Goal: Information Seeking & Learning: Check status

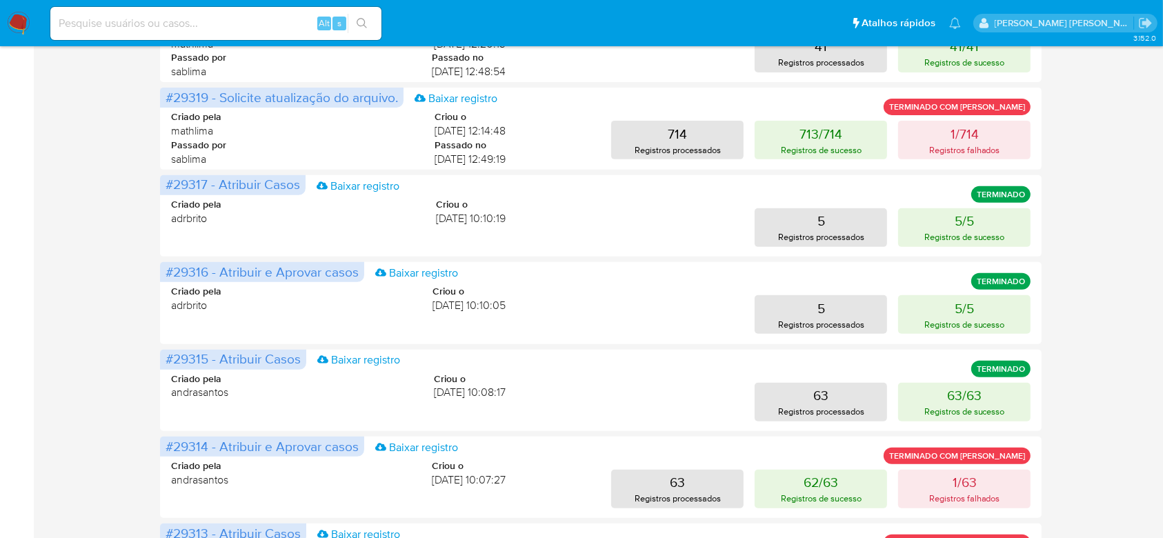
scroll to position [646, 0]
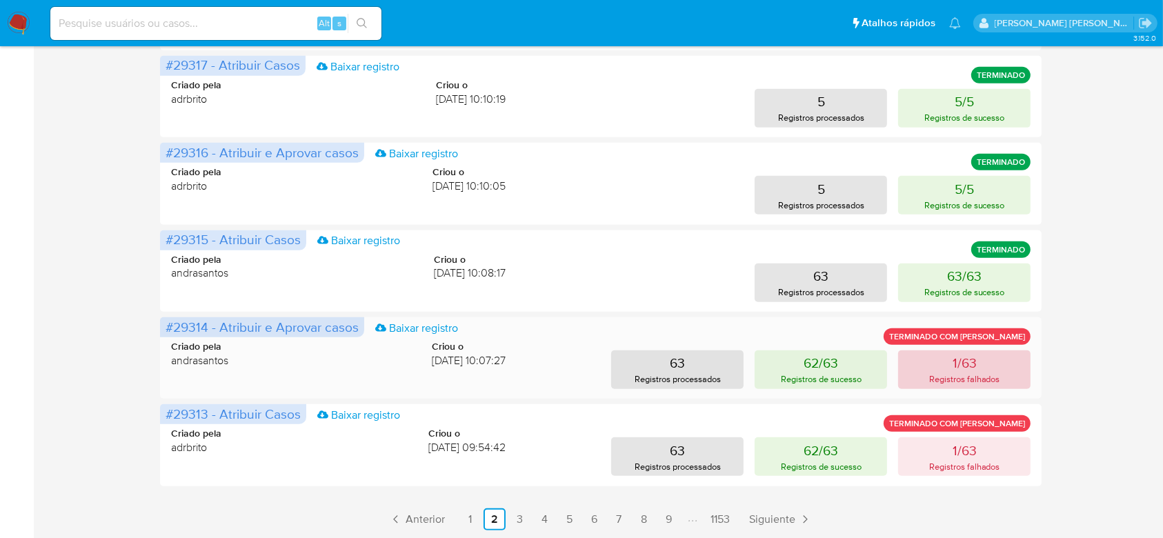
click at [950, 371] on button "1/63 Registros falhados" at bounding box center [964, 369] width 132 height 39
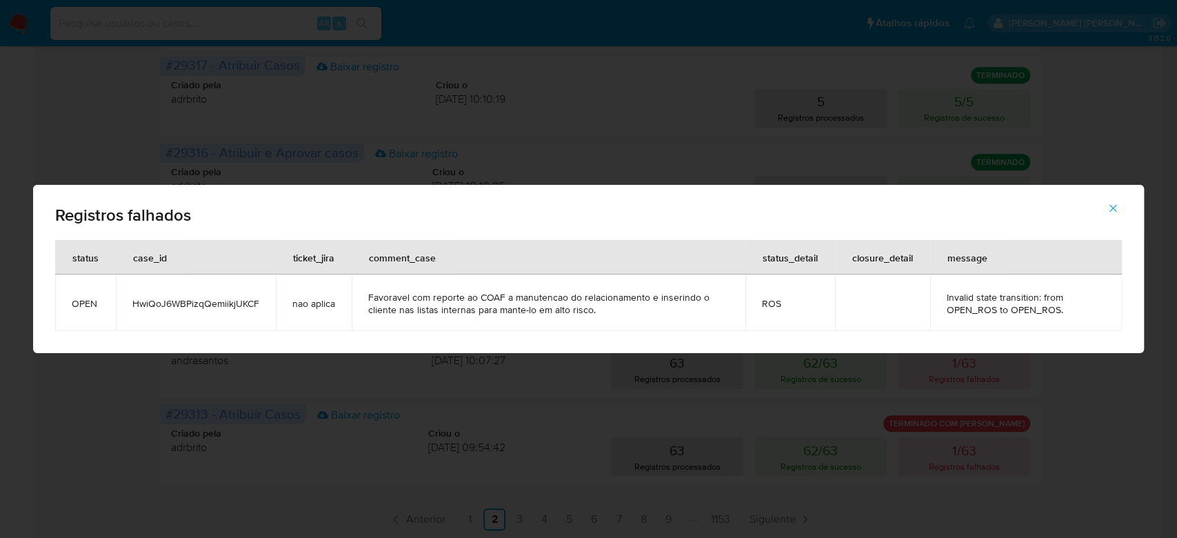
click at [163, 303] on span "HwiQoJ6WBPizqQemiikjUKCF" at bounding box center [195, 303] width 127 height 12
click at [1114, 210] on icon "button" at bounding box center [1113, 208] width 12 height 12
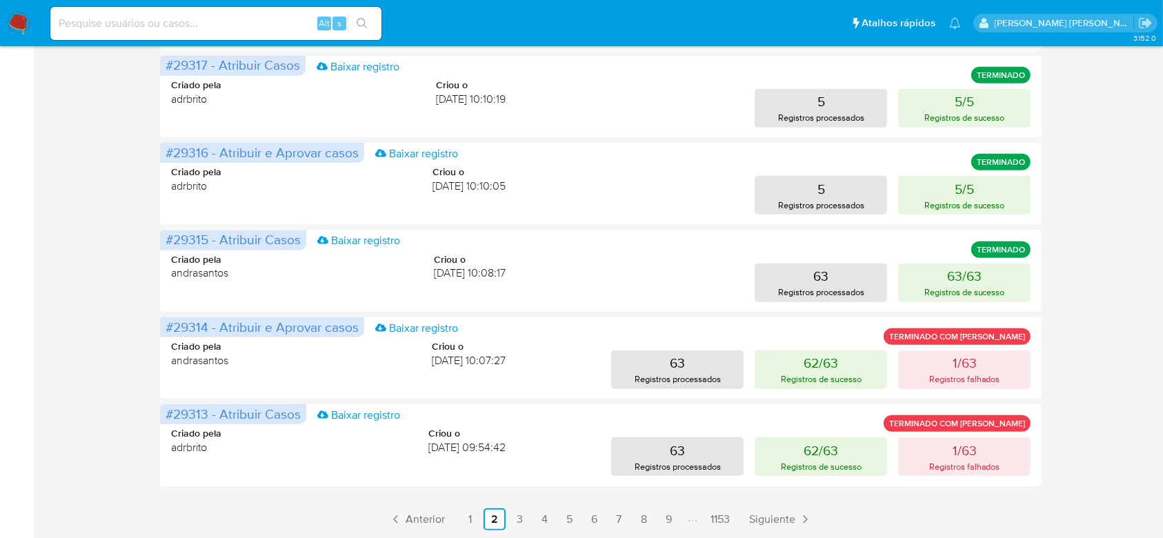
click at [270, 23] on input at bounding box center [215, 23] width 331 height 18
paste input "HwiQoJ6WBPizqQemiikjUKCF"
type input "HwiQoJ6WBPizqQemiikjUKCF"
click at [372, 32] on button "search-icon" at bounding box center [362, 23] width 28 height 19
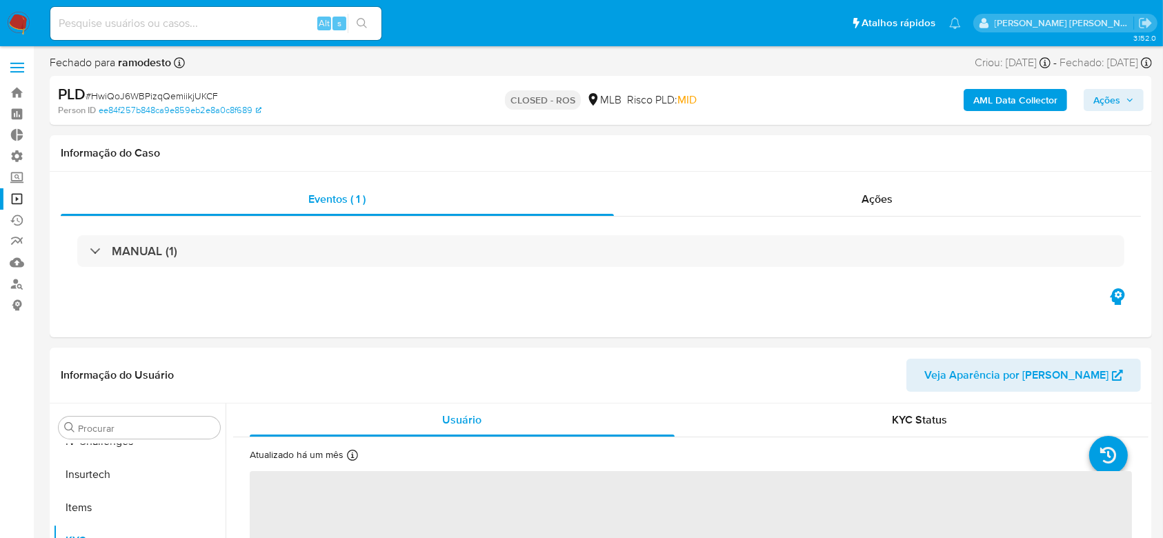
scroll to position [583, 0]
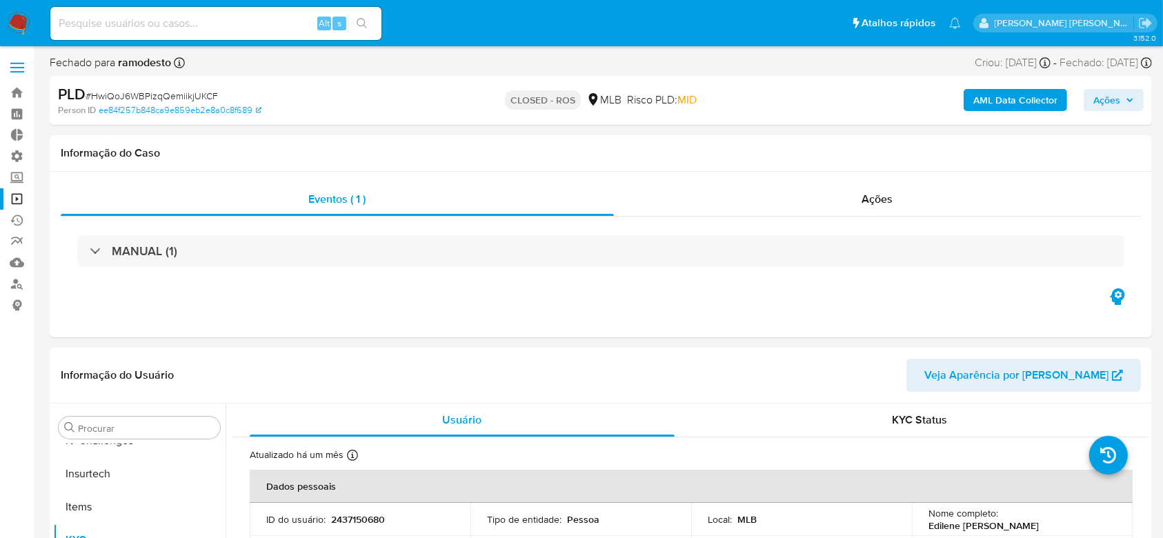
select select "10"
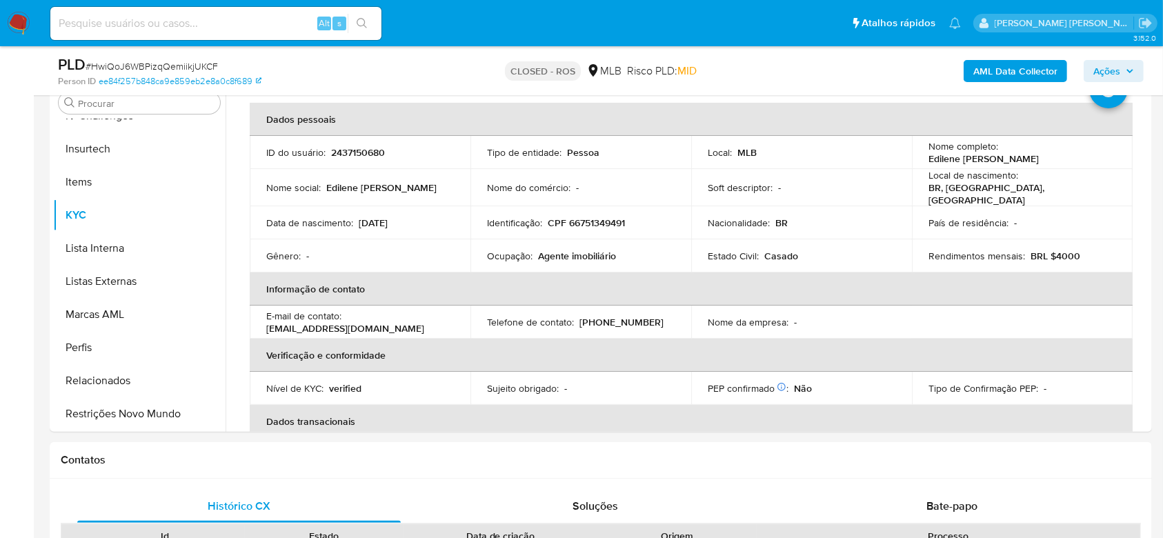
scroll to position [0, 0]
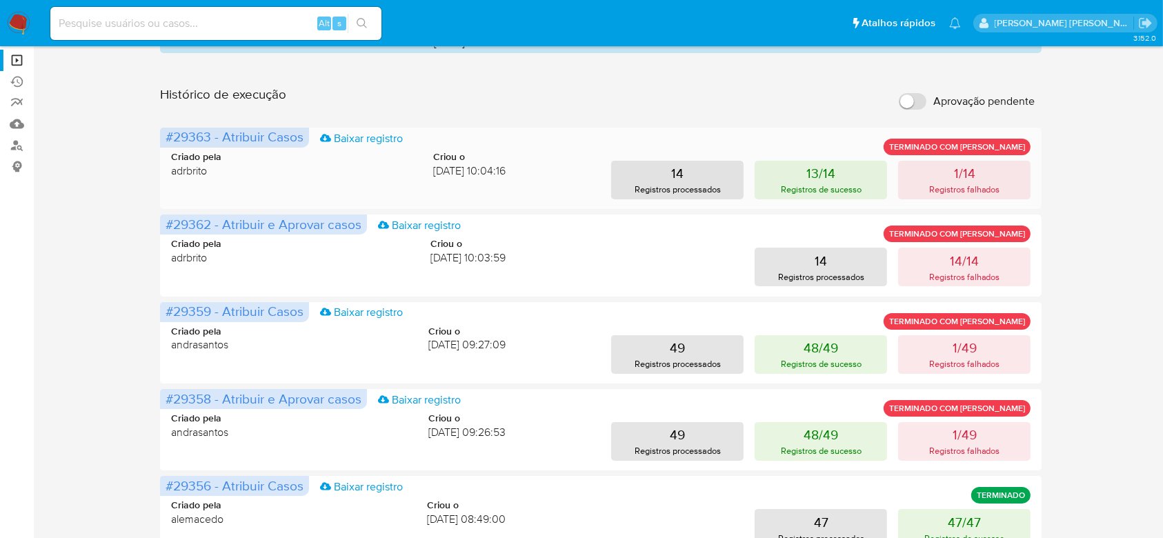
scroll to position [183, 0]
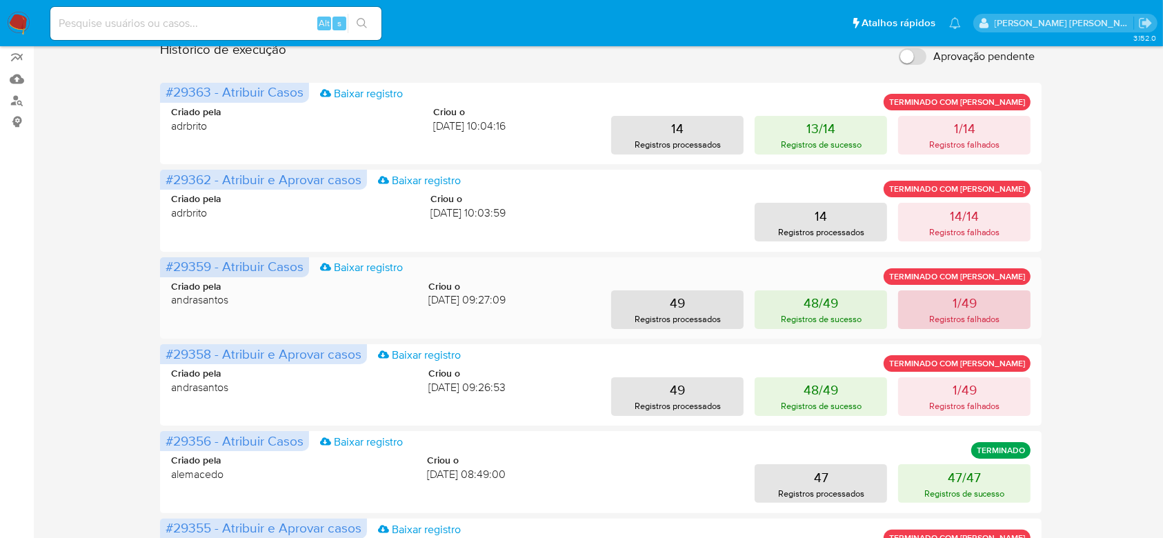
click at [959, 319] on p "Registros falhados" at bounding box center [964, 318] width 71 height 13
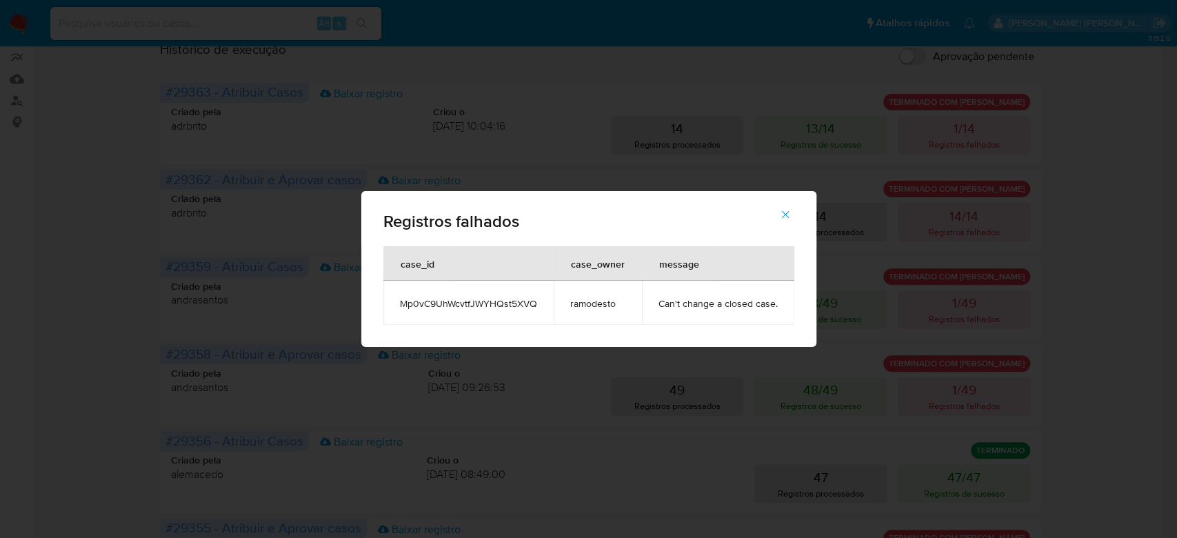
click at [441, 306] on span "Mp0vC9UhWcvtfJWYHQst5XVQ" at bounding box center [468, 303] width 137 height 12
click at [782, 212] on icon "button" at bounding box center [785, 215] width 8 height 8
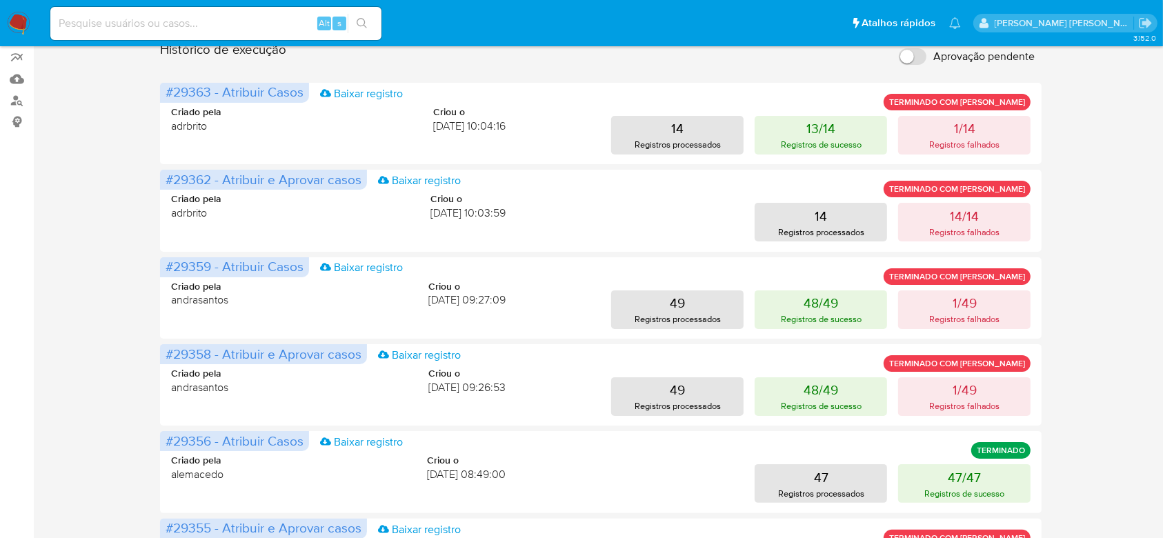
click at [117, 20] on input at bounding box center [215, 23] width 331 height 18
paste input "Mp0vC9UhWcvtfJWYHQst5XVQ"
type input "Mp0vC9UhWcvtfJWYHQst5XVQ"
click at [364, 20] on icon "search-icon" at bounding box center [362, 23] width 10 height 10
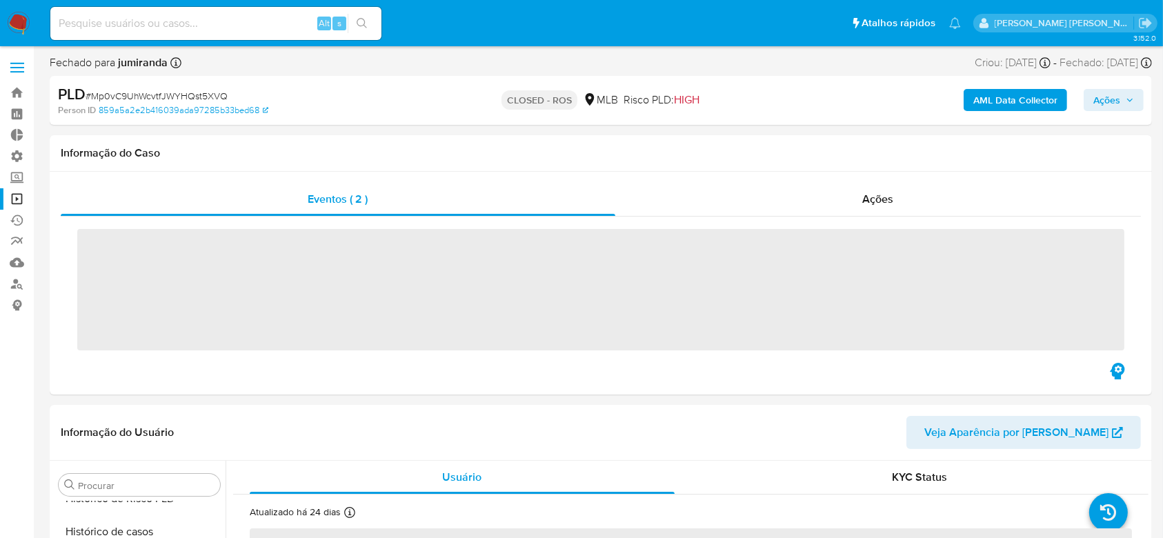
scroll to position [583, 0]
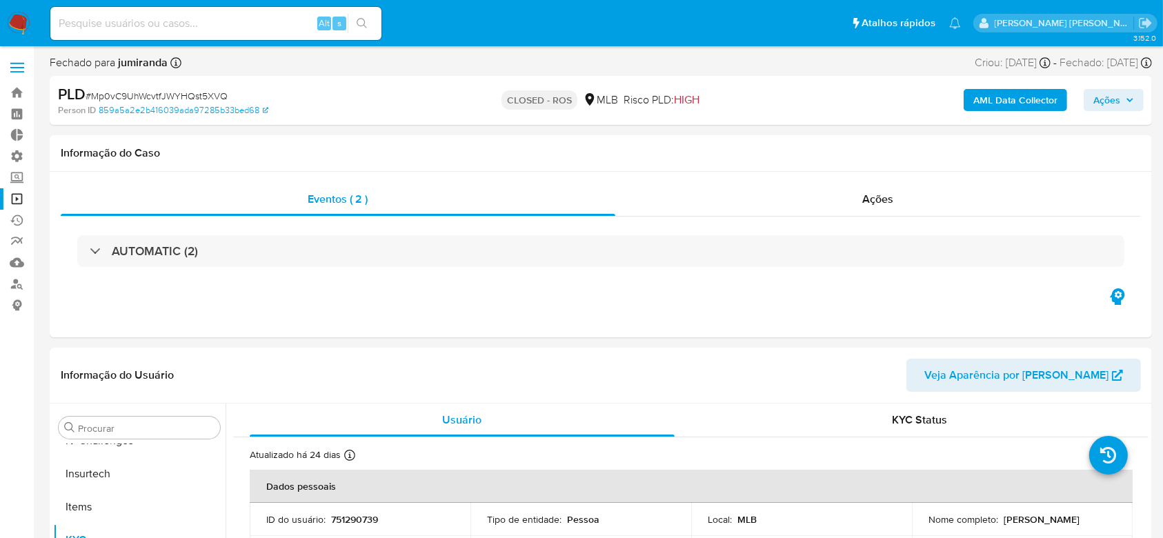
select select "10"
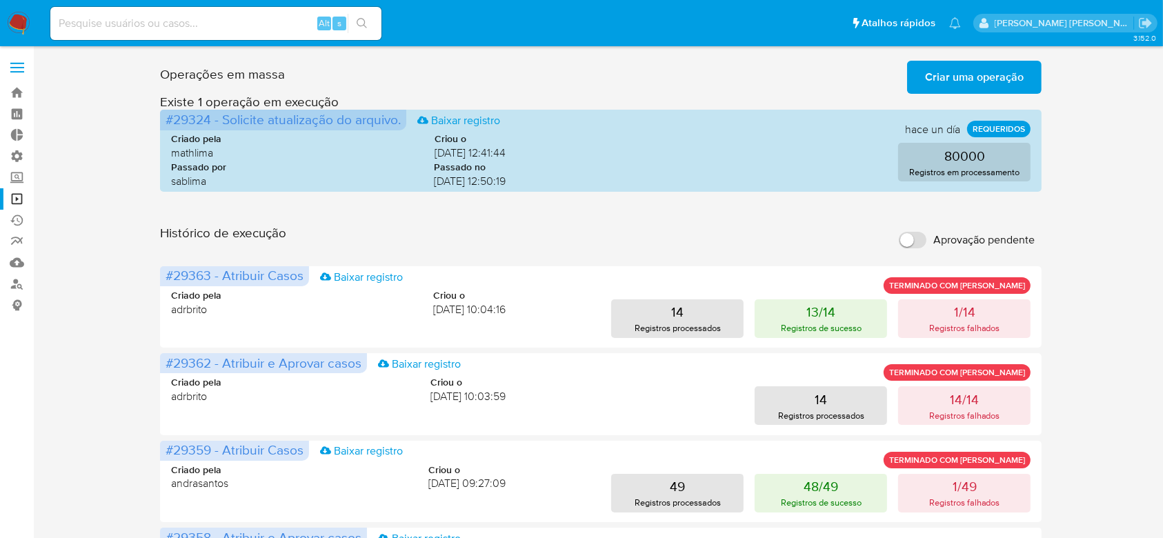
click at [174, 25] on input at bounding box center [215, 23] width 331 height 18
paste input "Mp0vC9UhWcvtfJWYHQst5XVQ"
type input "Mp0vC9UhWcvtfJWYHQst5XVQ"
click at [367, 21] on icon "search-icon" at bounding box center [362, 23] width 11 height 11
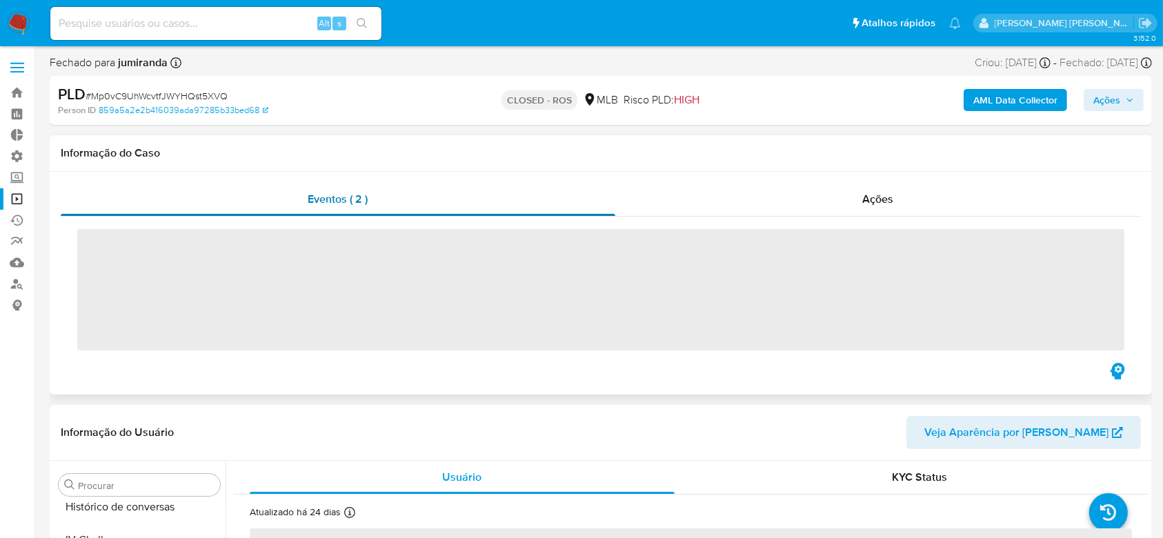
scroll to position [583, 0]
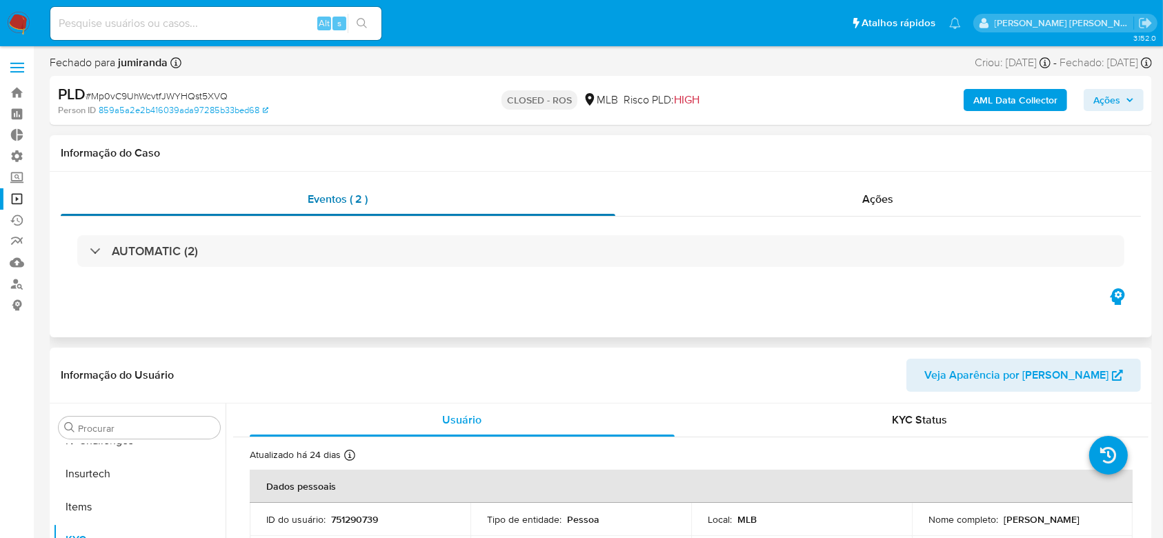
select select "10"
click at [15, 199] on link "Operações em massa" at bounding box center [82, 198] width 164 height 21
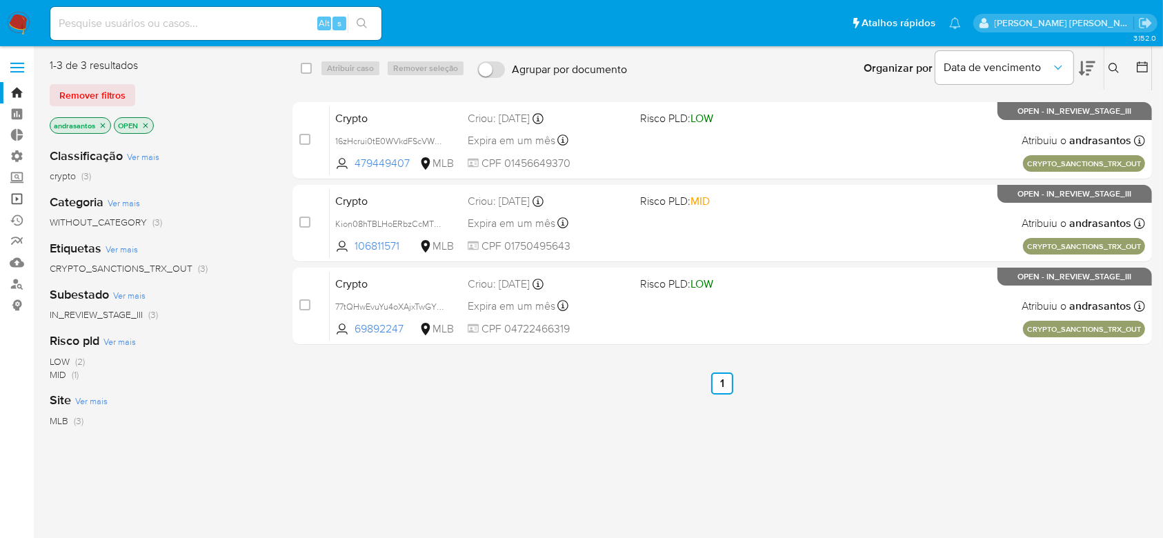
click at [20, 199] on link "Operações em massa" at bounding box center [82, 198] width 164 height 21
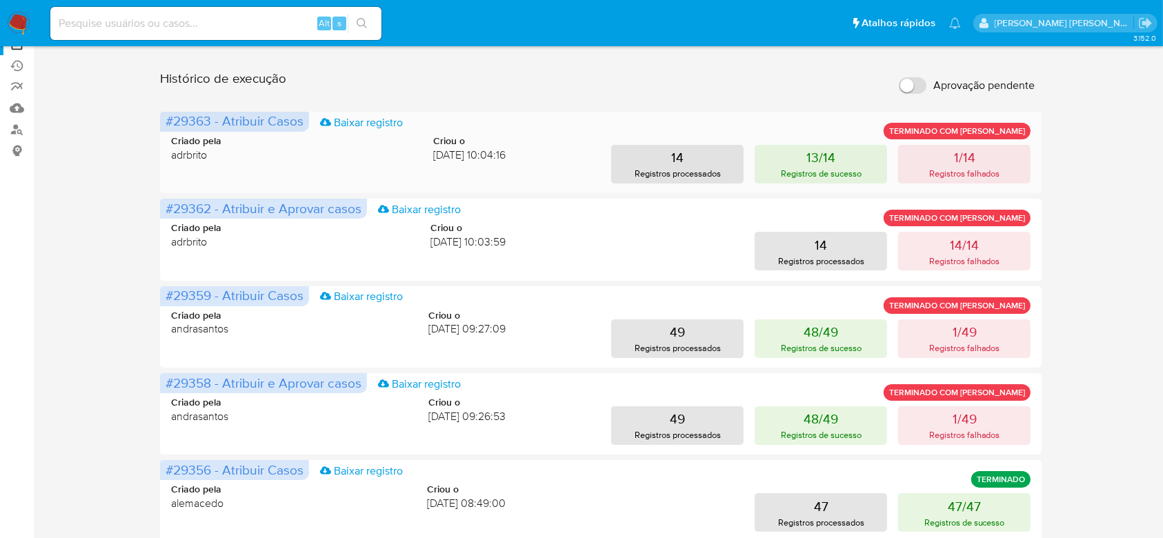
scroll to position [183, 0]
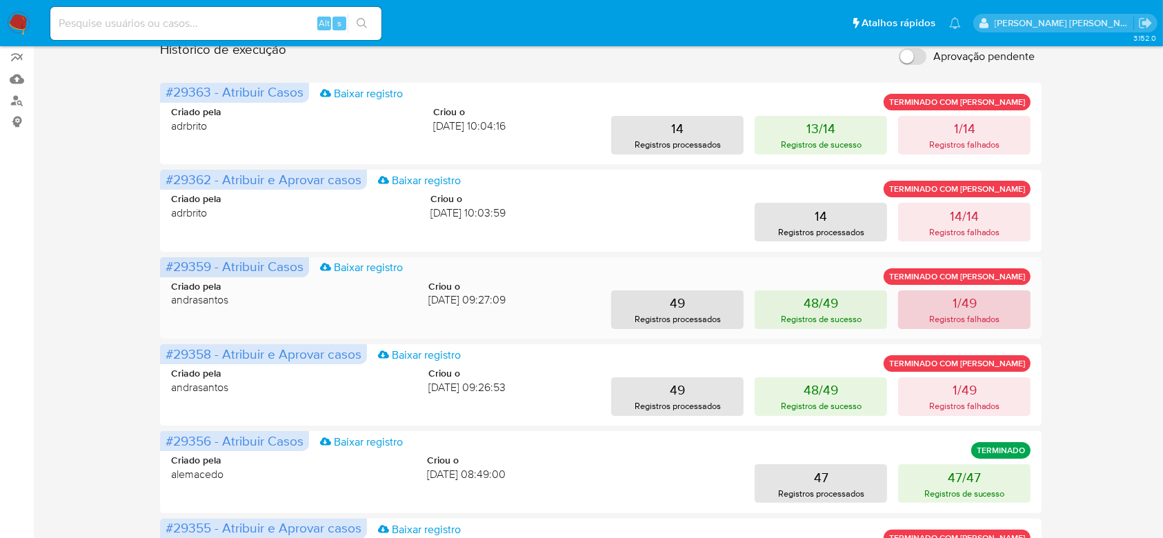
click at [941, 312] on p "Registros falhados" at bounding box center [964, 318] width 71 height 13
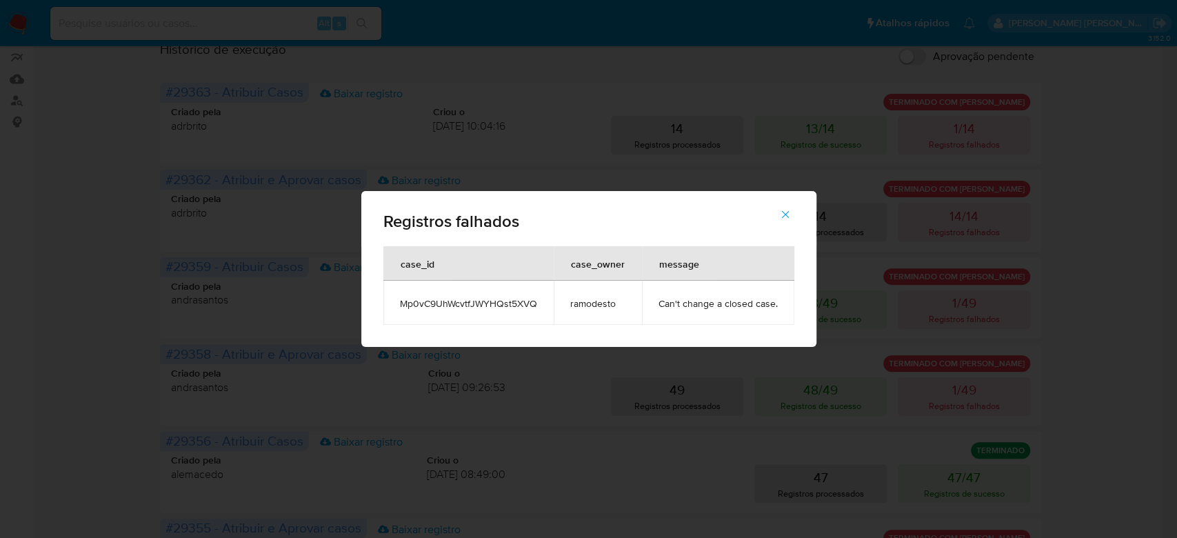
click at [502, 299] on span "Mp0vC9UhWcvtfJWYHQst5XVQ" at bounding box center [468, 303] width 137 height 12
click at [783, 212] on icon "button" at bounding box center [785, 214] width 12 height 12
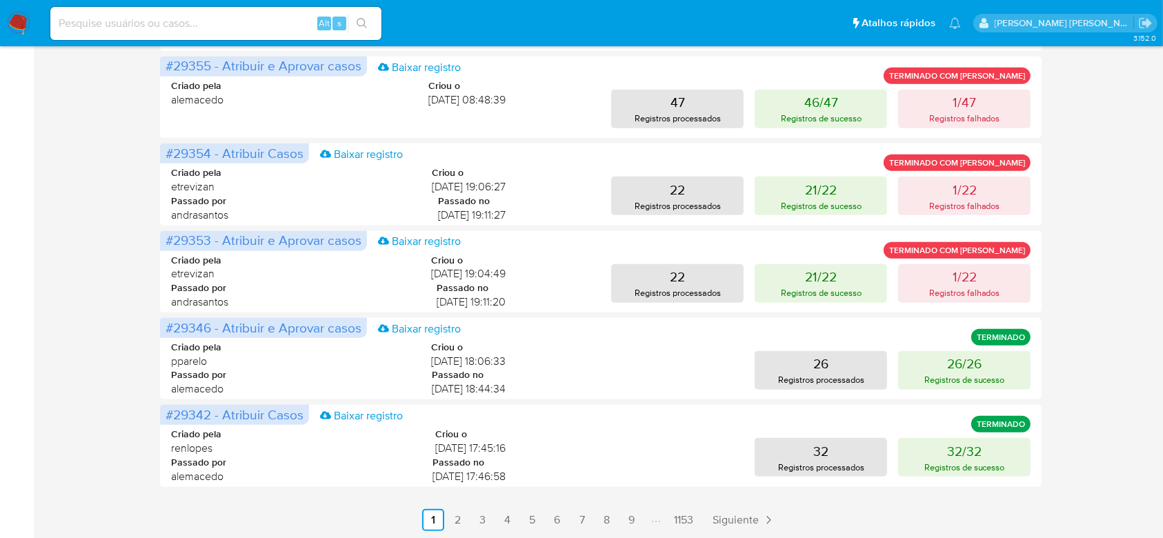
scroll to position [646, 0]
click at [458, 516] on link "2" at bounding box center [458, 519] width 22 height 22
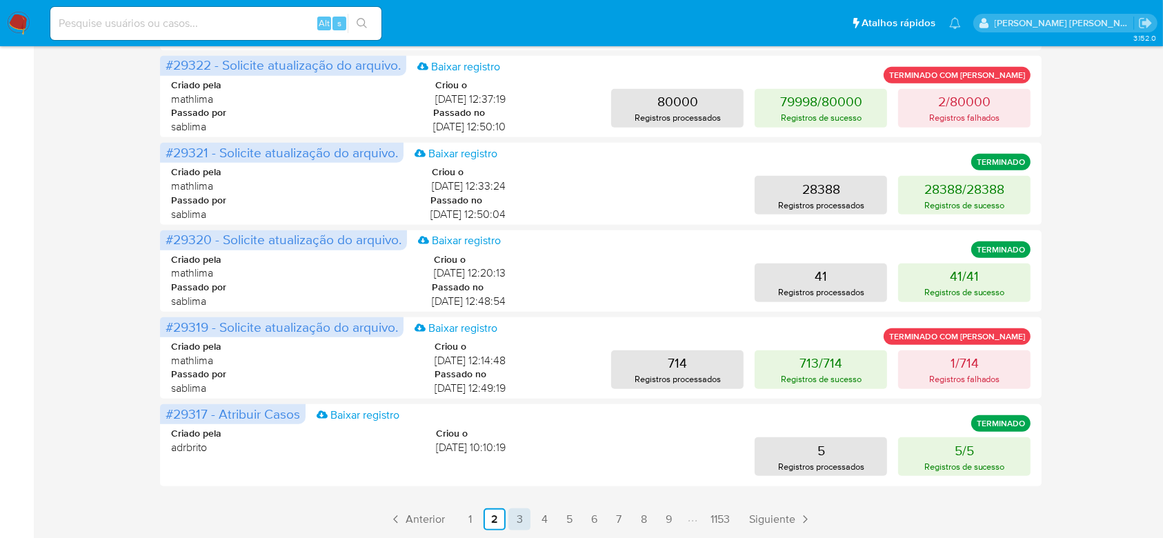
click at [519, 513] on link "3" at bounding box center [519, 519] width 22 height 22
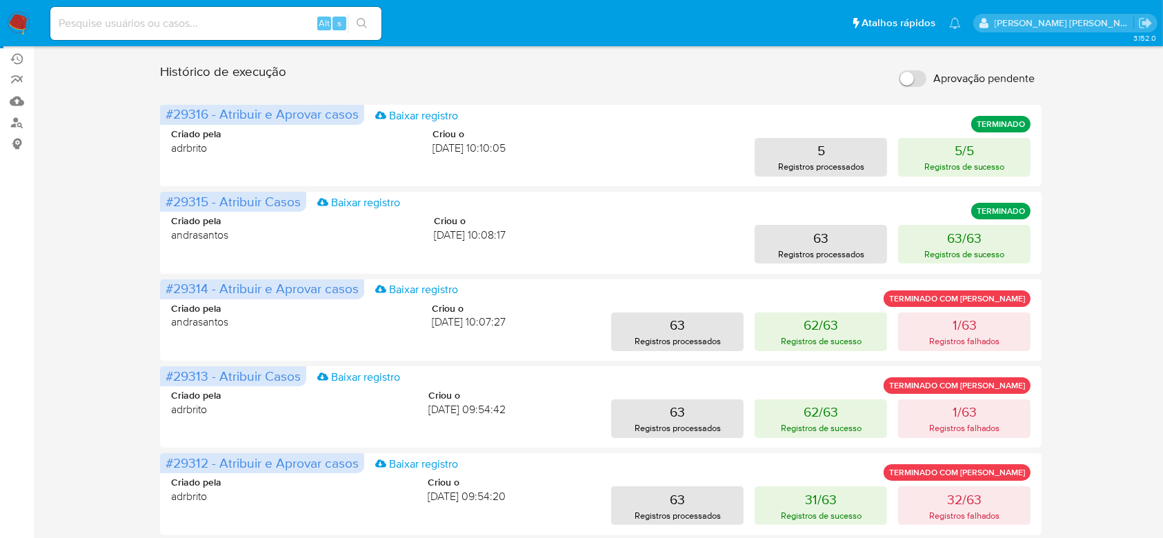
scroll to position [187, 0]
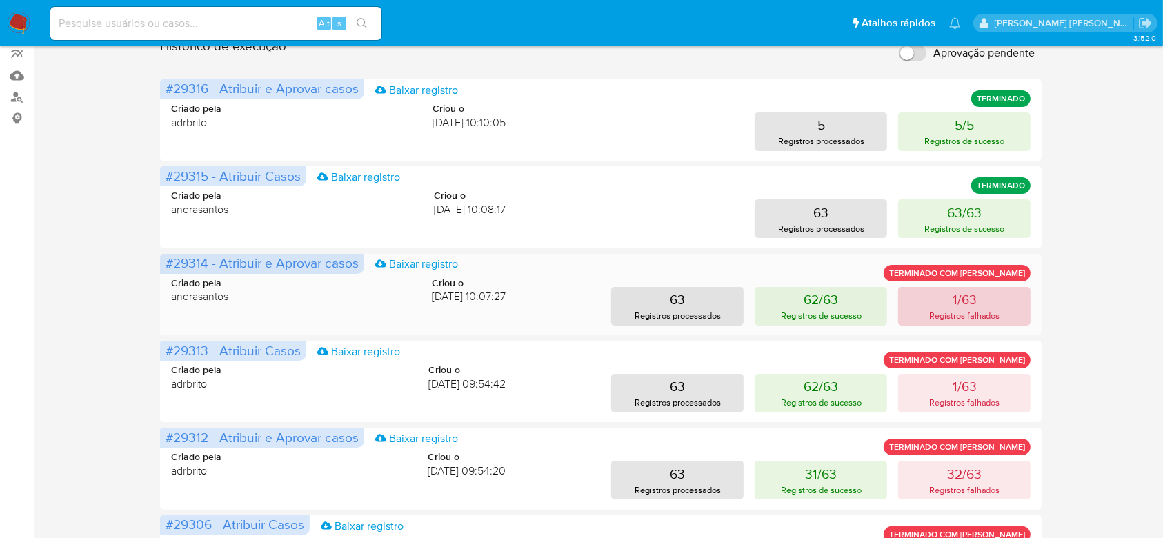
click at [953, 306] on p "1/63" at bounding box center [964, 299] width 24 height 19
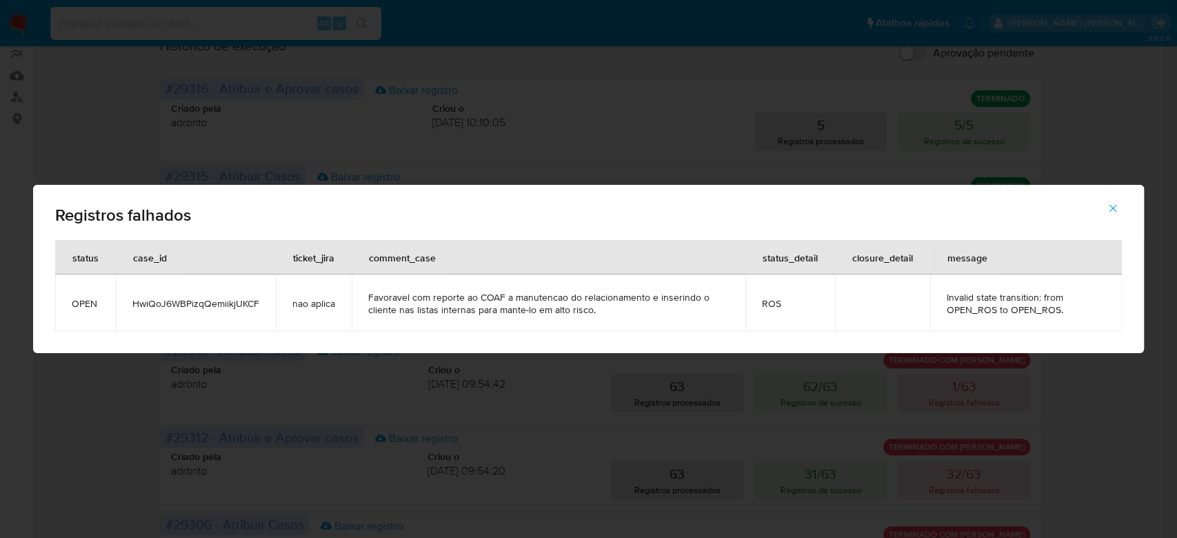
click at [212, 308] on span "HwiQoJ6WBPizqQemiikjUKCF" at bounding box center [195, 303] width 127 height 12
click at [1117, 208] on icon "button" at bounding box center [1113, 208] width 12 height 12
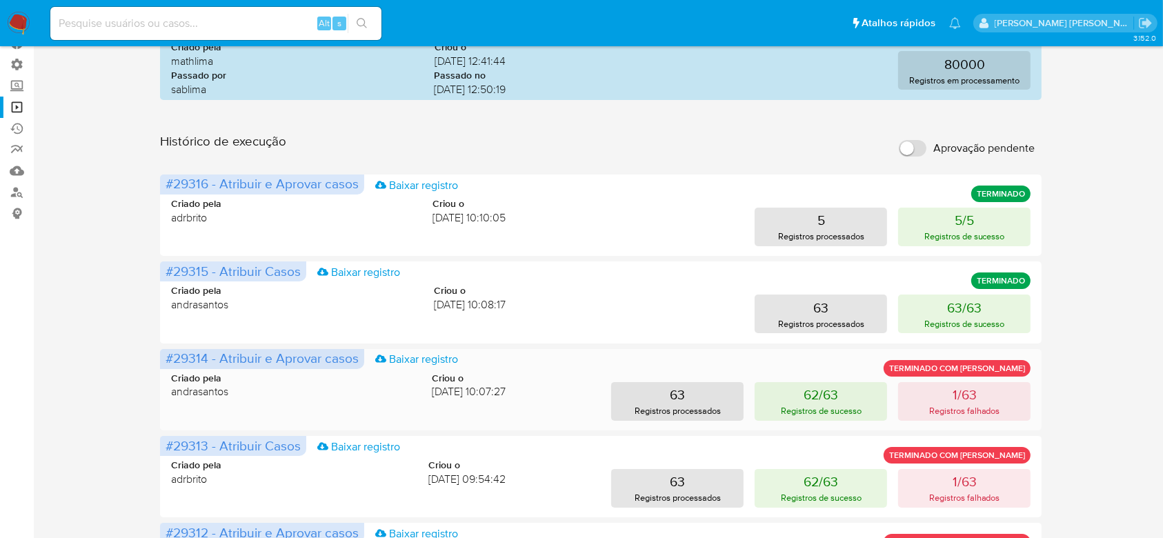
scroll to position [183, 0]
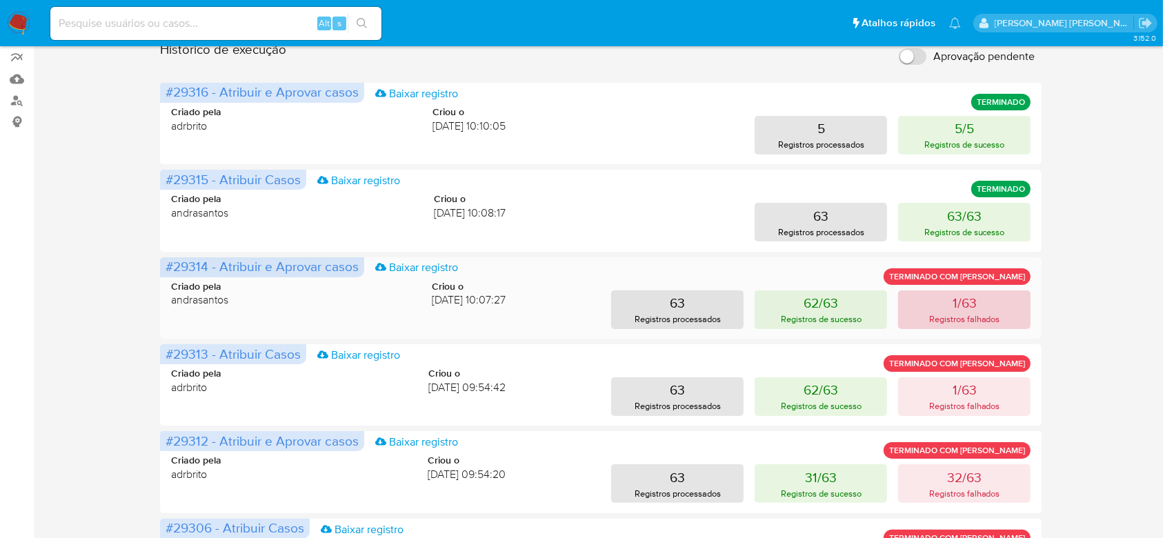
click at [987, 322] on p "Registros falhados" at bounding box center [964, 318] width 71 height 13
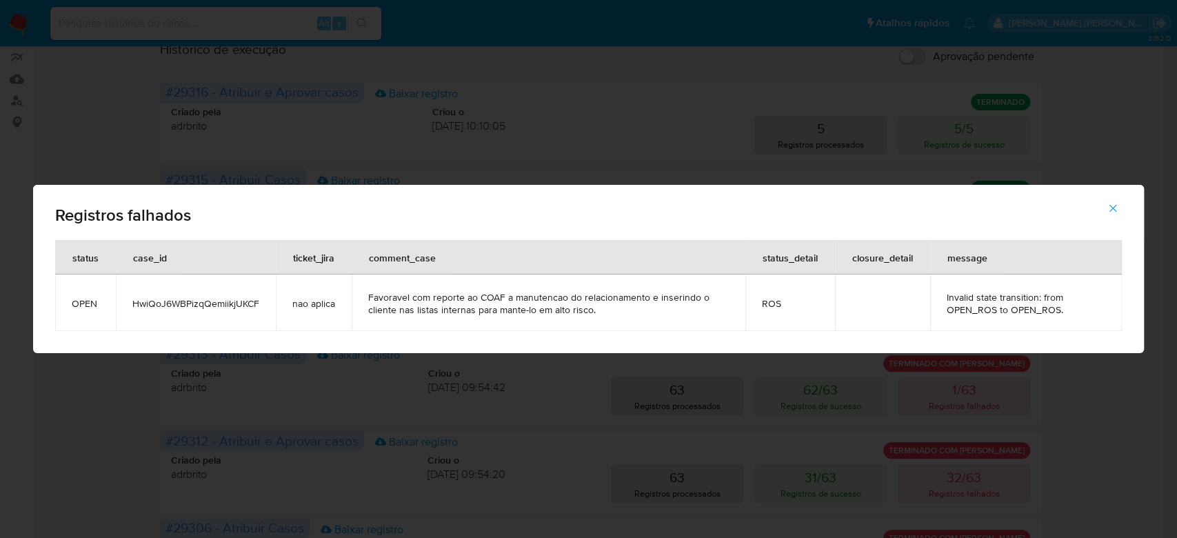
click at [1123, 204] on button "button" at bounding box center [1113, 208] width 48 height 33
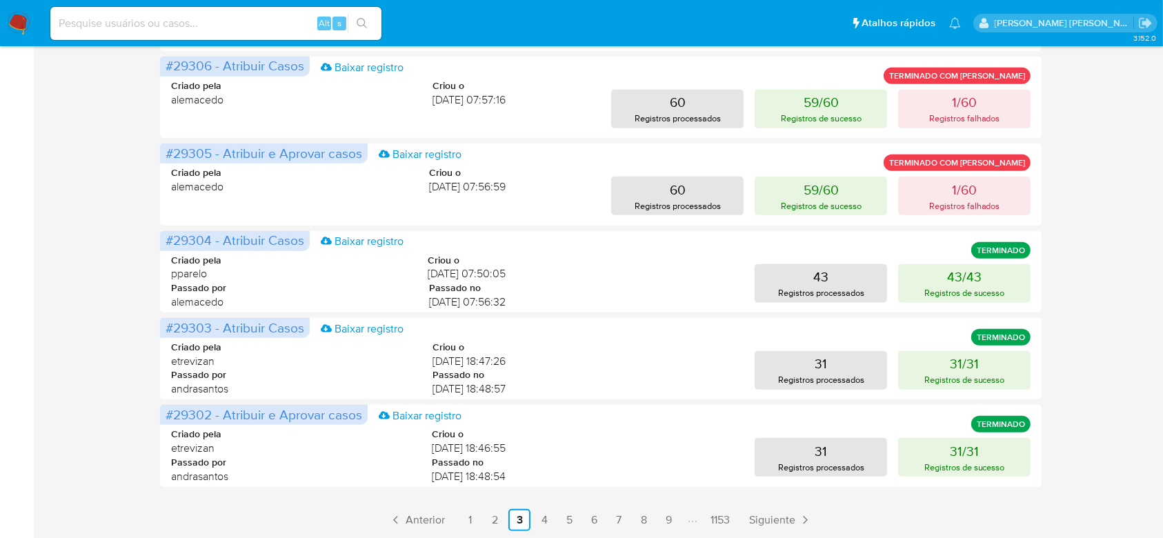
scroll to position [646, 0]
click at [534, 512] on link "4" at bounding box center [544, 519] width 22 height 22
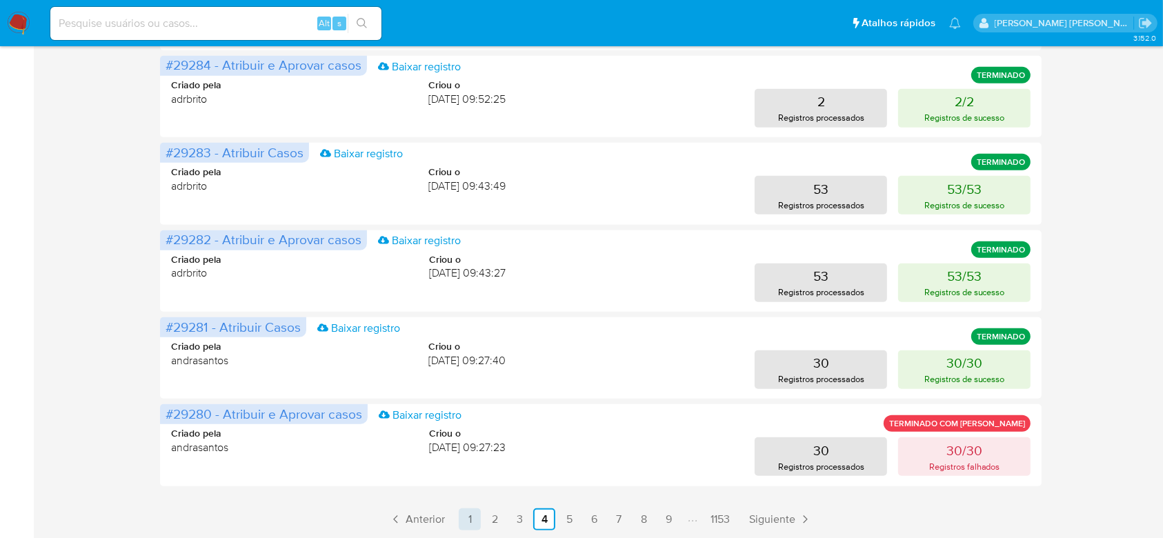
click at [470, 516] on link "1" at bounding box center [470, 519] width 22 height 22
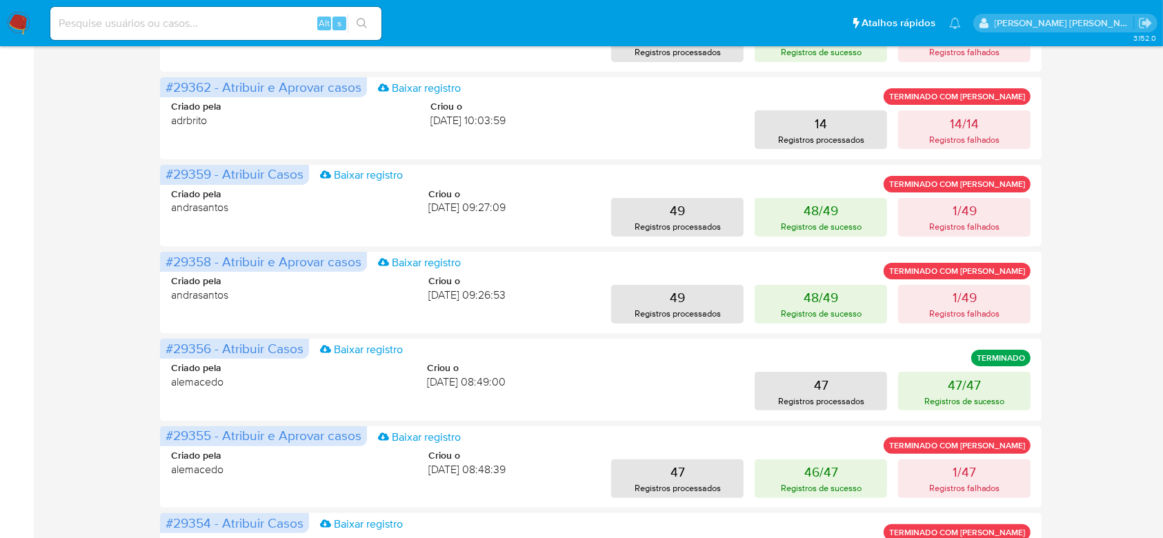
scroll to position [368, 0]
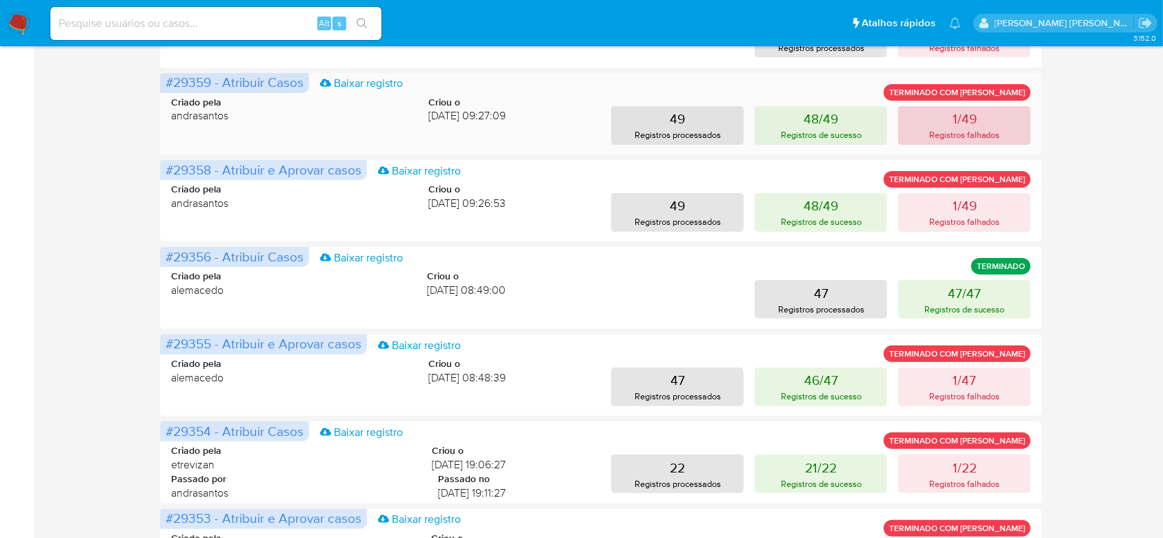
click at [941, 108] on button "1/49 Registros falhados" at bounding box center [964, 125] width 132 height 39
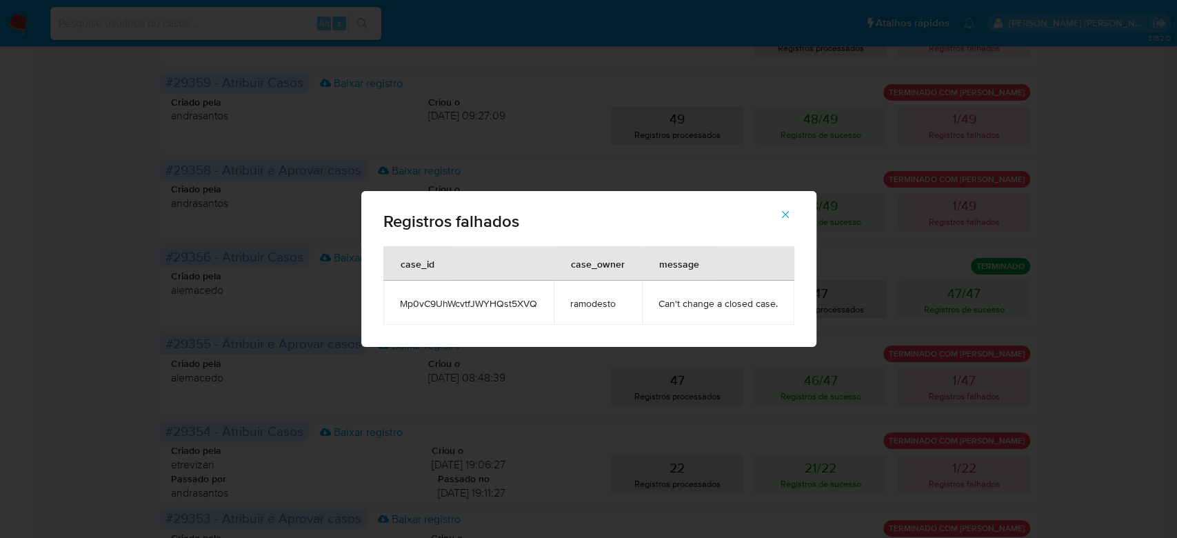
click at [785, 213] on icon "button" at bounding box center [785, 215] width 8 height 8
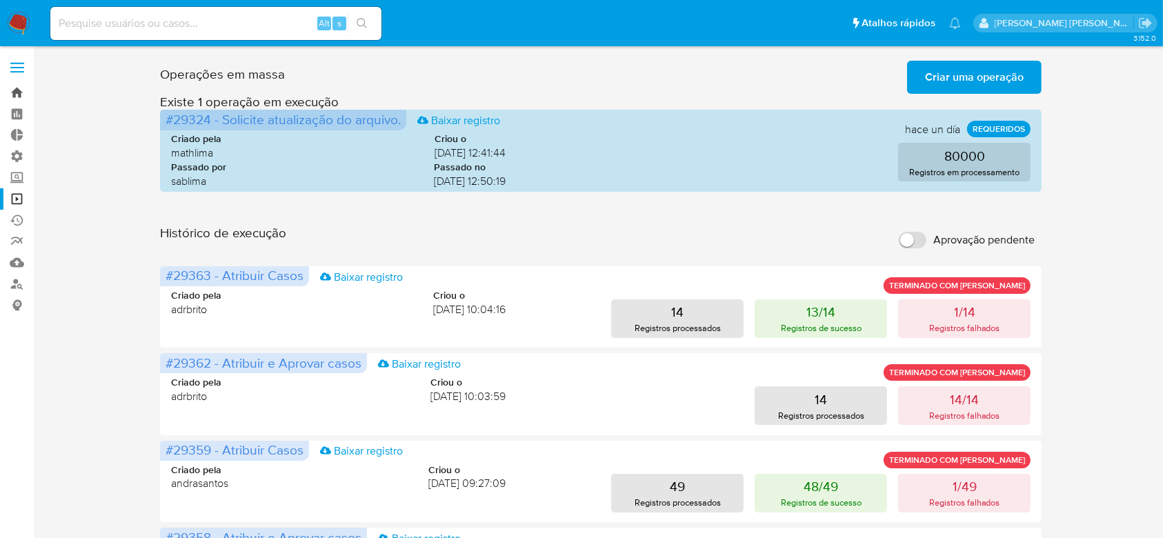
click at [11, 87] on link "Bandeja" at bounding box center [82, 92] width 164 height 21
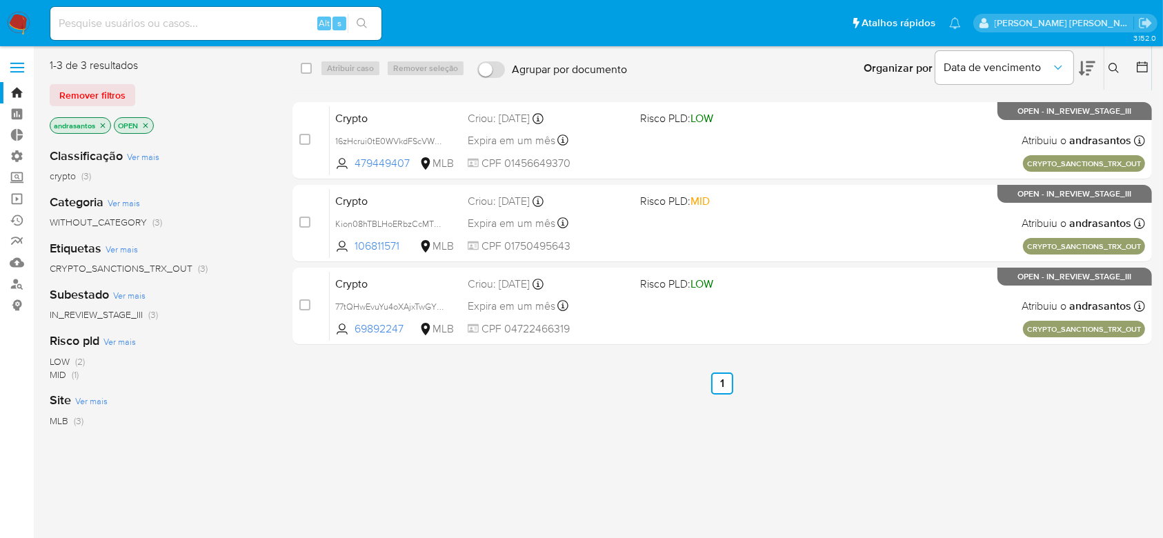
click at [102, 123] on icon "close-filter" at bounding box center [103, 125] width 8 height 8
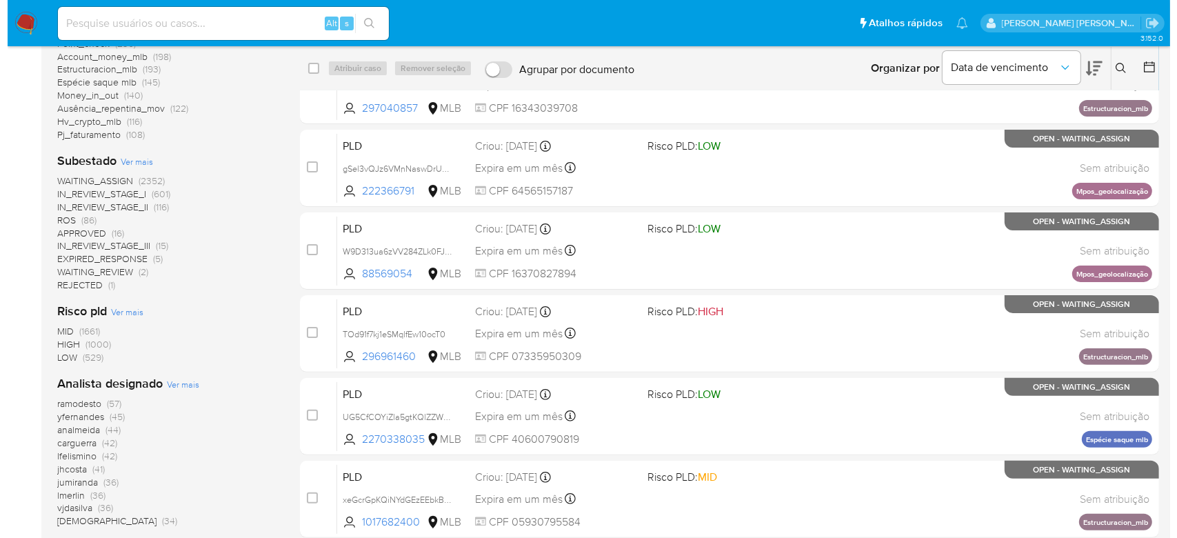
scroll to position [276, 0]
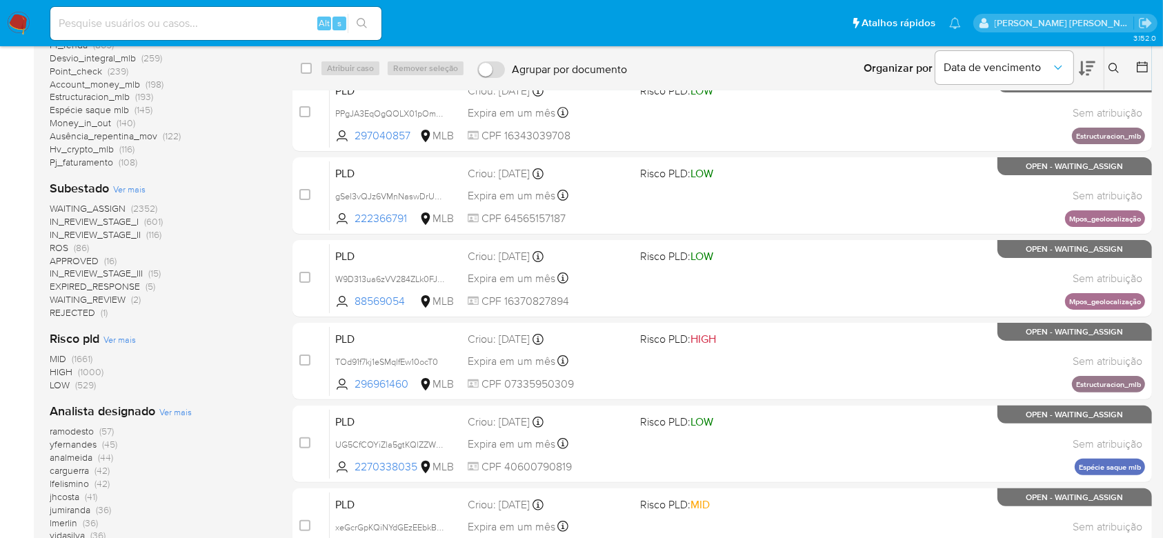
click at [133, 190] on span "Ver mais" at bounding box center [129, 189] width 32 height 12
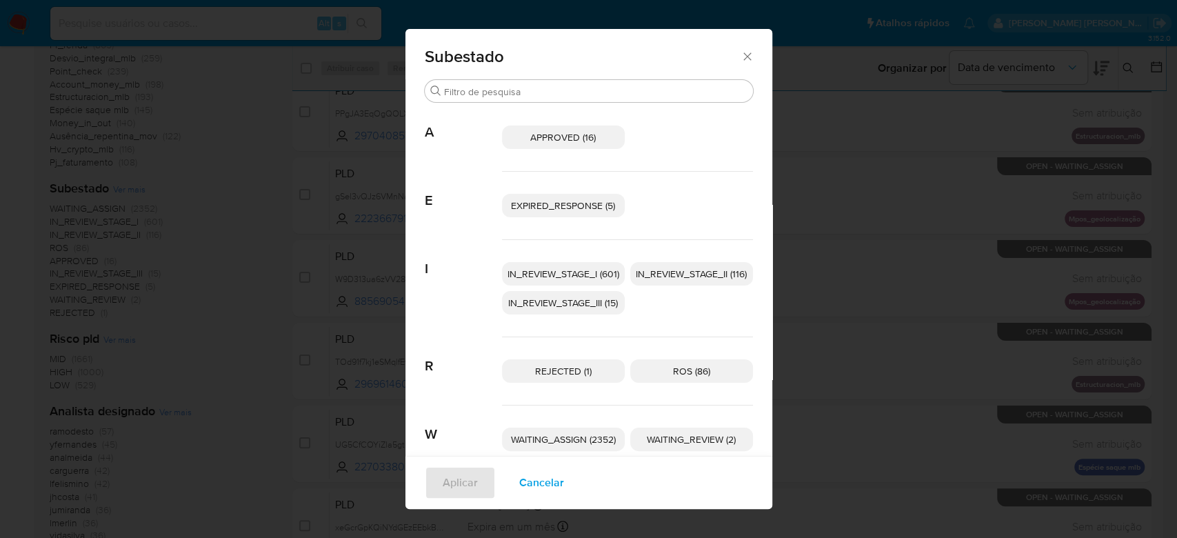
click at [568, 273] on span "IN_REVIEW_STAGE_I (601)" at bounding box center [564, 274] width 112 height 14
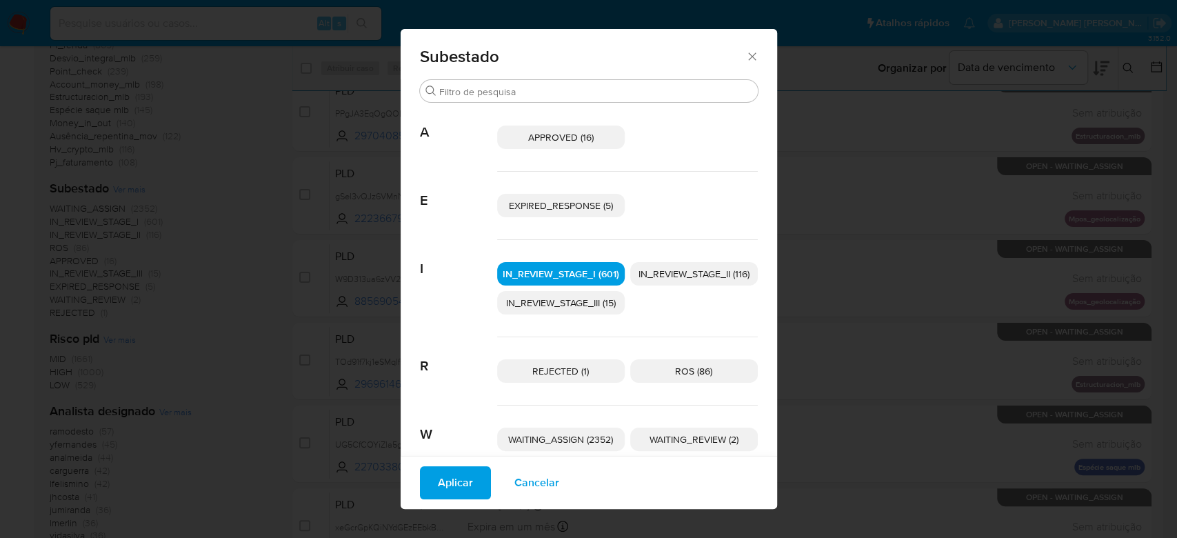
click at [670, 268] on span "IN_REVIEW_STAGE_II (116)" at bounding box center [694, 274] width 111 height 14
click at [446, 485] on span "Aplicar" at bounding box center [455, 483] width 35 height 30
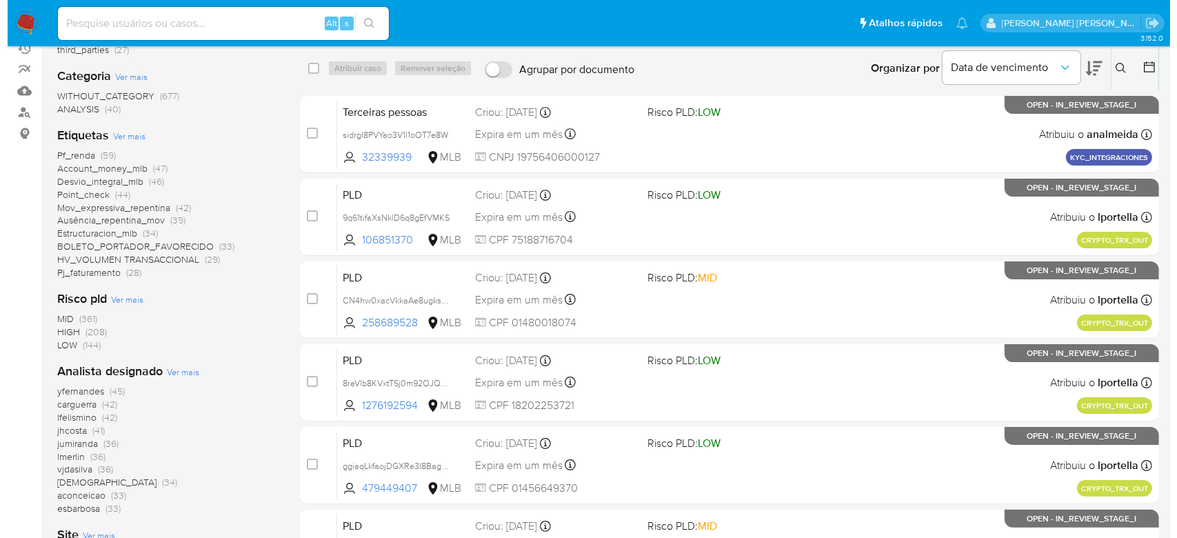
scroll to position [183, 0]
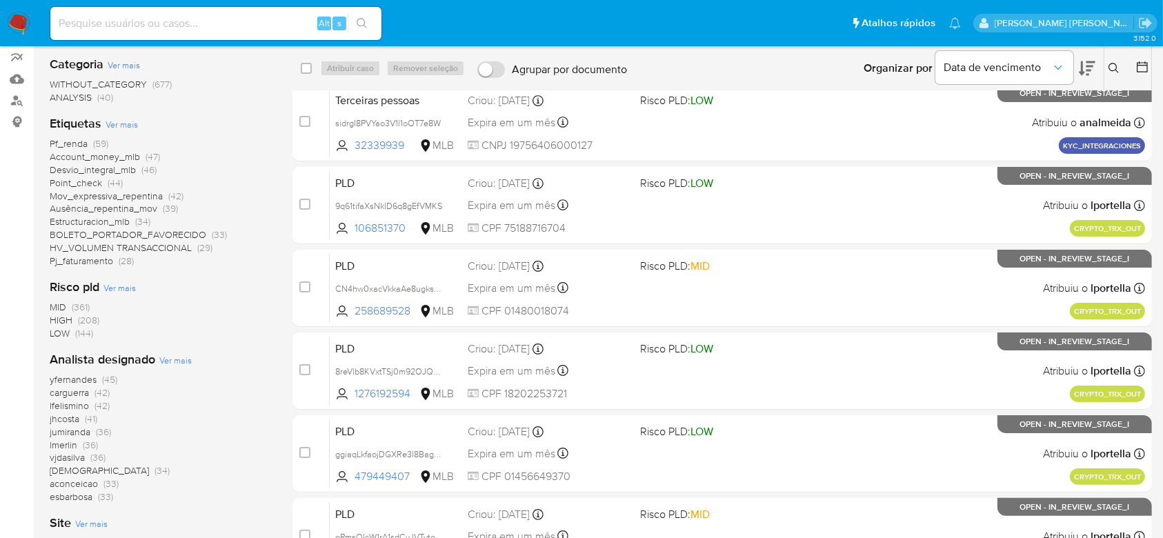
click at [178, 361] on span "Ver mais" at bounding box center [175, 360] width 32 height 12
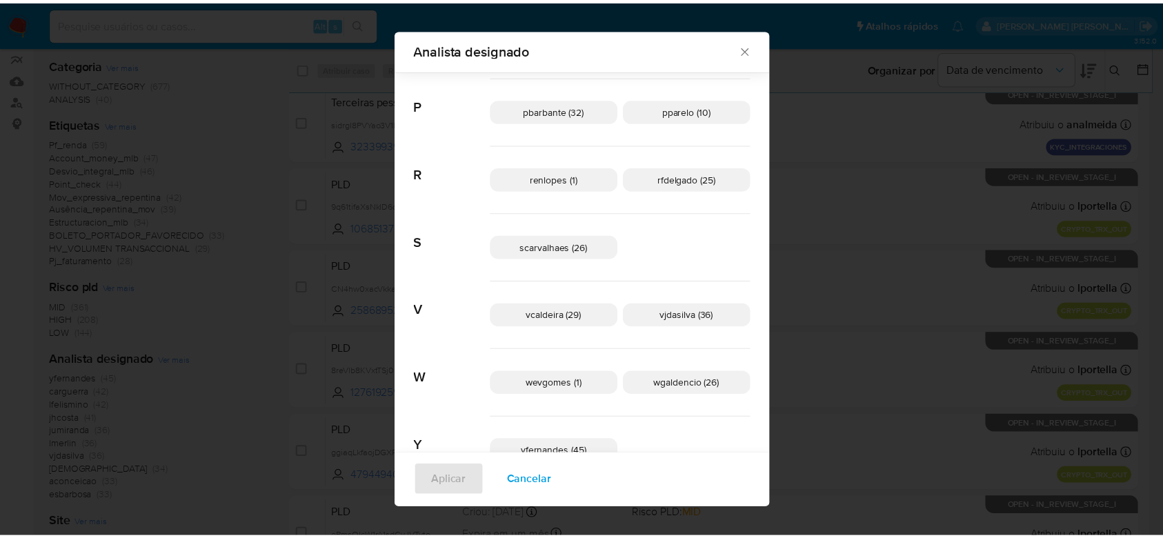
scroll to position [679, 0]
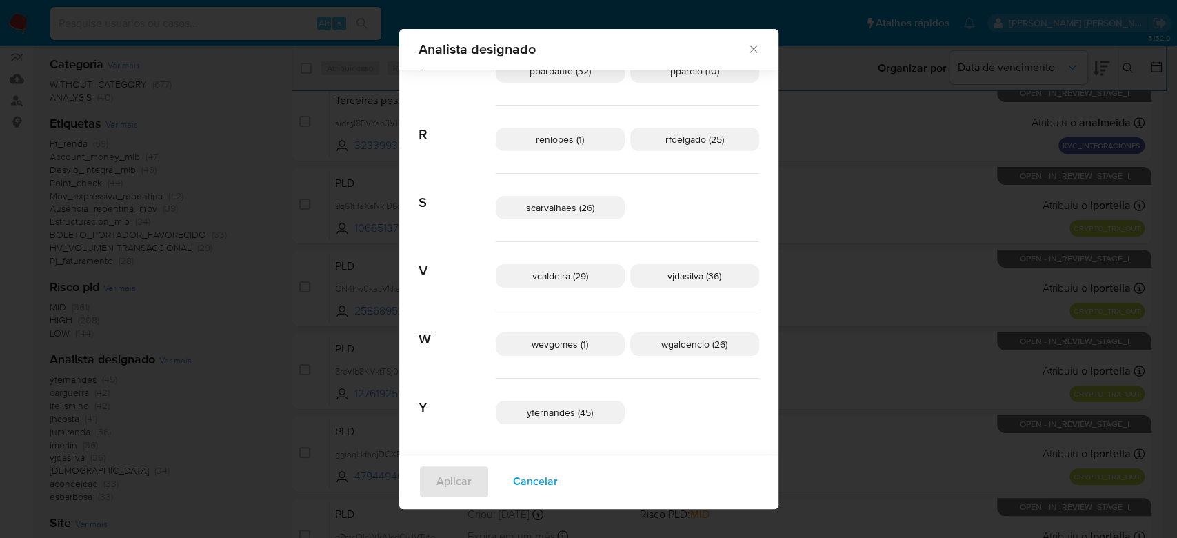
click at [225, 274] on div "Analista designado Buscar A aconceicao (33) alemacedo (6) analmeida (27) C carg…" at bounding box center [588, 269] width 1177 height 538
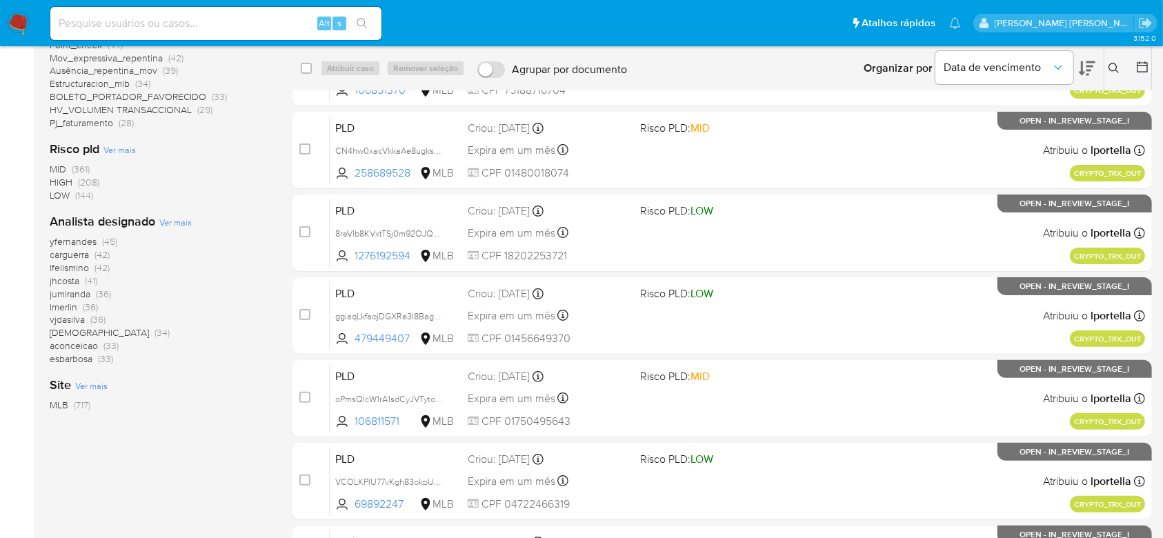
scroll to position [368, 0]
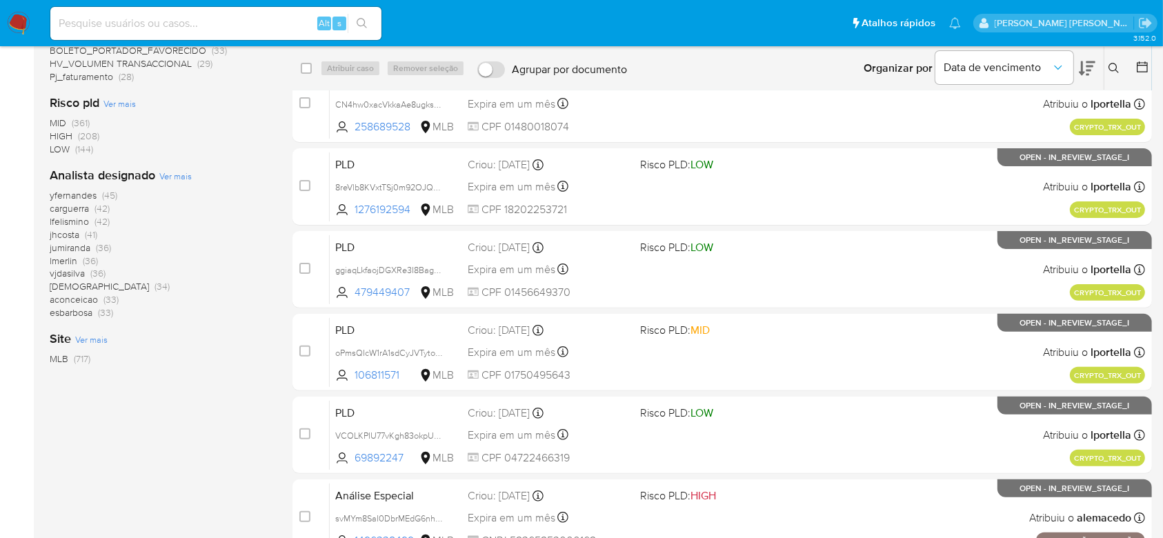
click at [74, 210] on span "carguerra" at bounding box center [69, 208] width 39 height 14
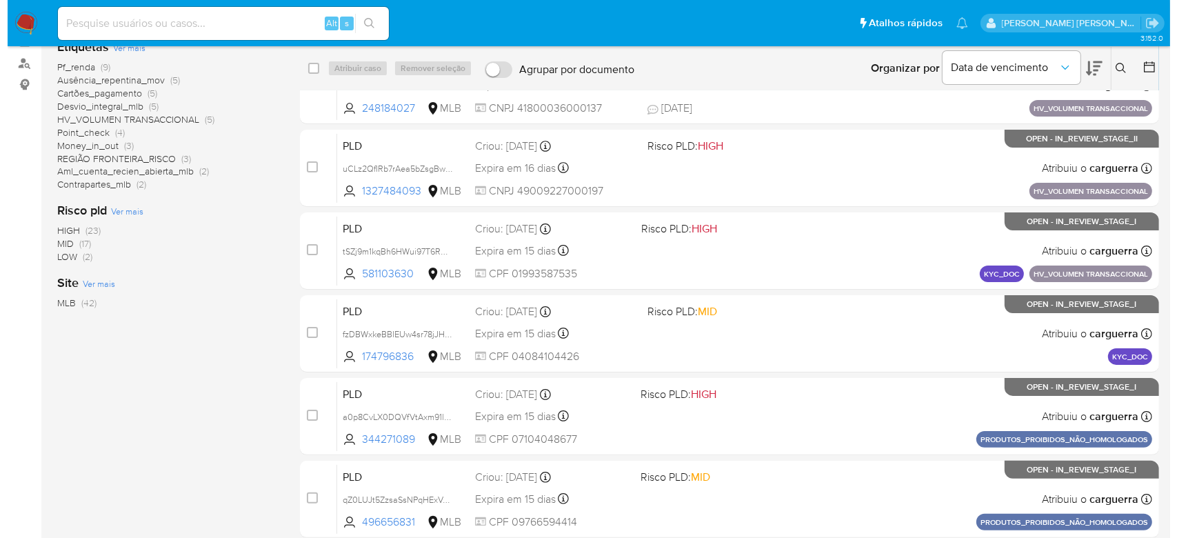
scroll to position [183, 0]
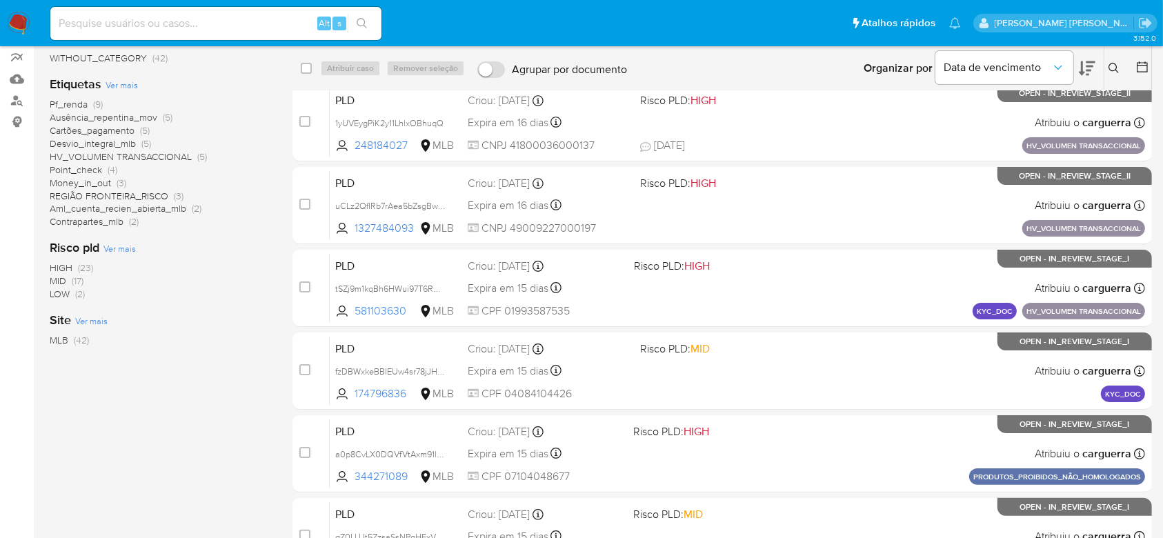
click at [126, 81] on span "Ver mais" at bounding box center [122, 85] width 32 height 12
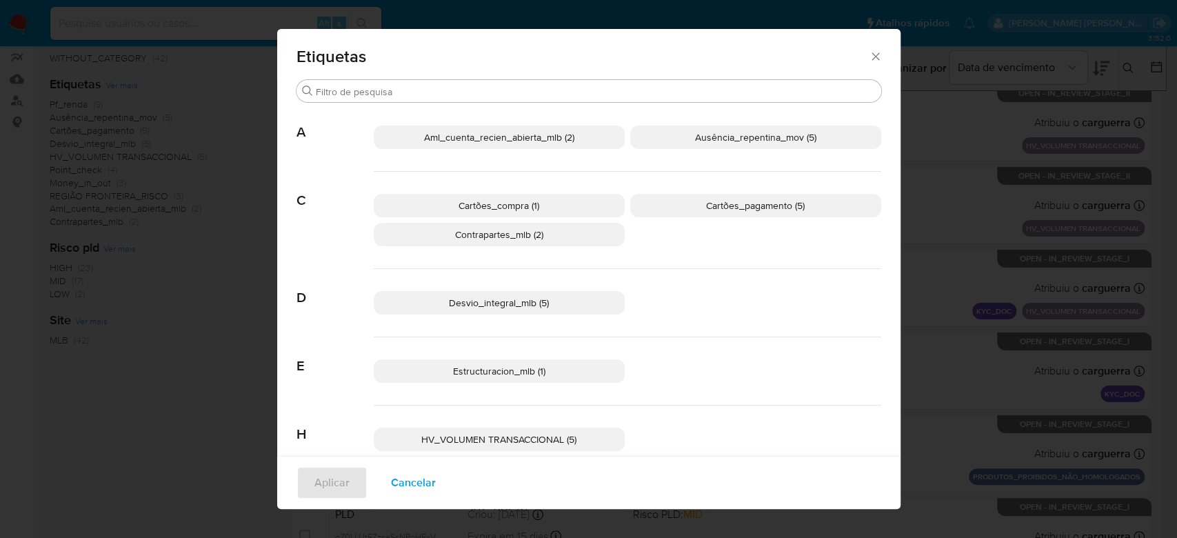
click at [459, 138] on span "Aml_cuenta_recien_abierta_mlb (2)" at bounding box center [499, 137] width 150 height 14
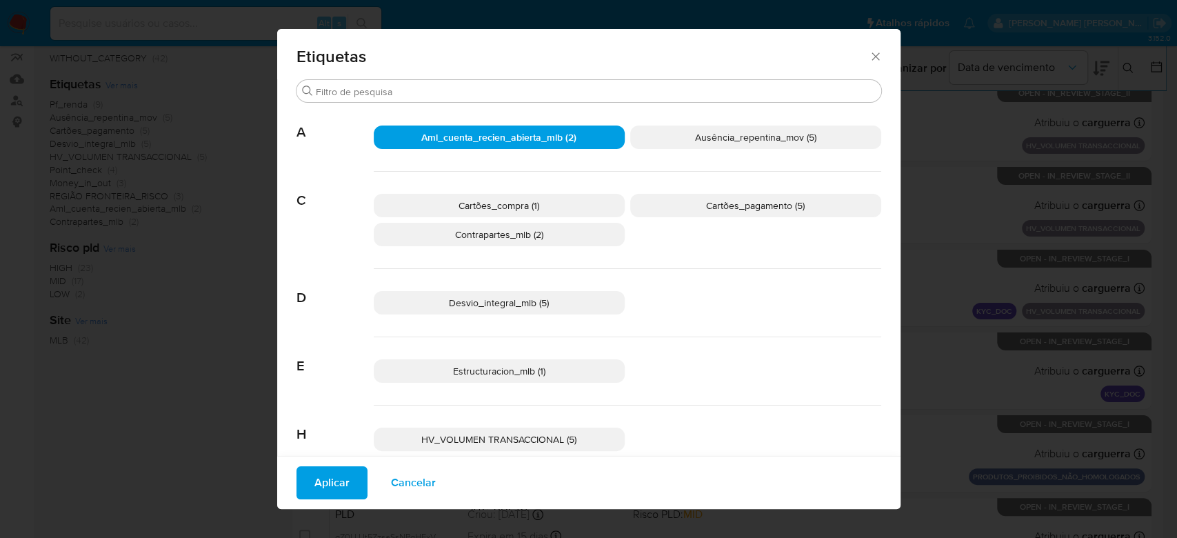
click at [707, 143] on span "Ausência_repentina_mov (5)" at bounding box center [755, 137] width 121 height 14
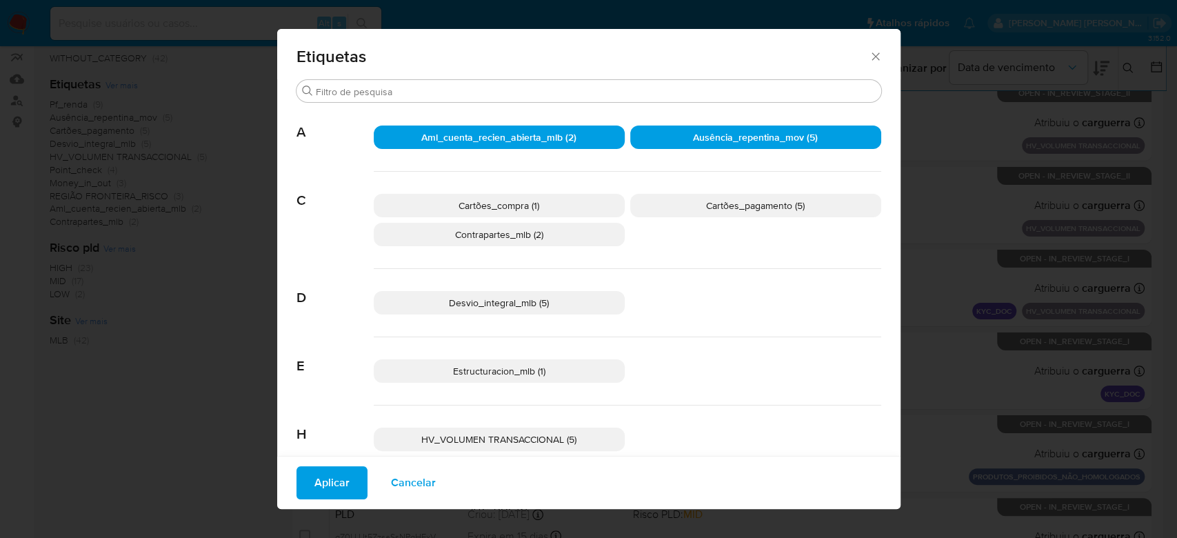
click at [512, 232] on span "Contrapartes_mlb (2)" at bounding box center [499, 235] width 88 height 14
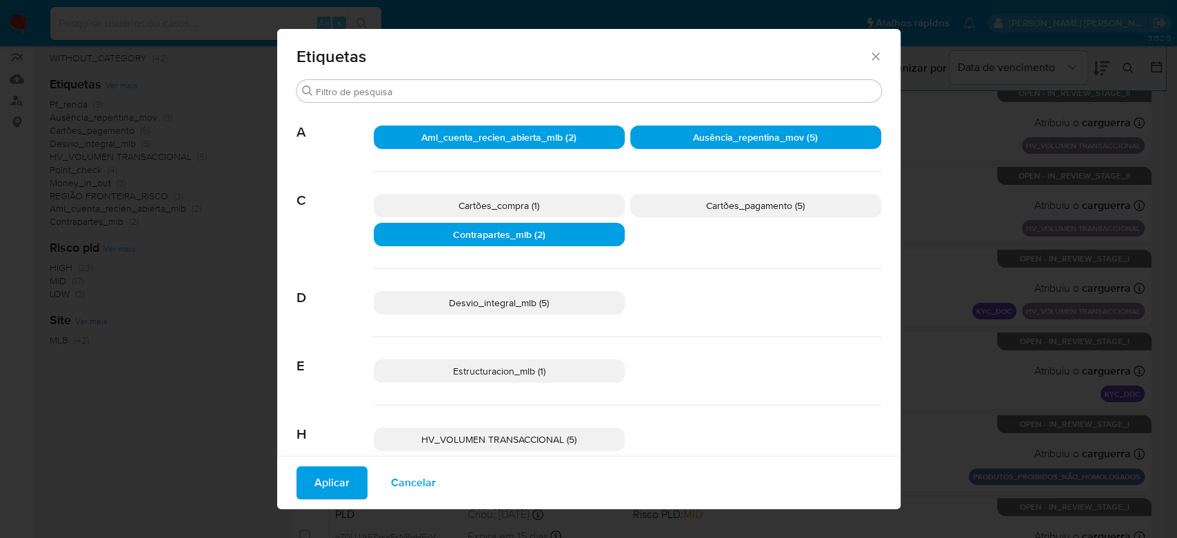
click at [498, 303] on span "Desvio_integral_mlb (5)" at bounding box center [499, 303] width 100 height 14
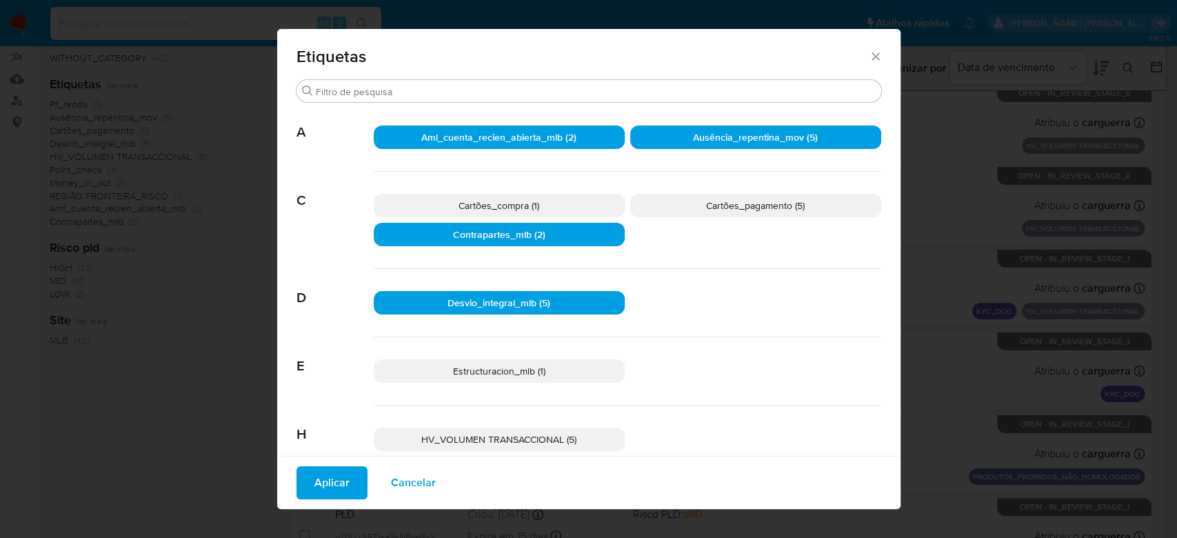
click at [505, 376] on span "Estructuracion_mlb (1)" at bounding box center [499, 371] width 92 height 14
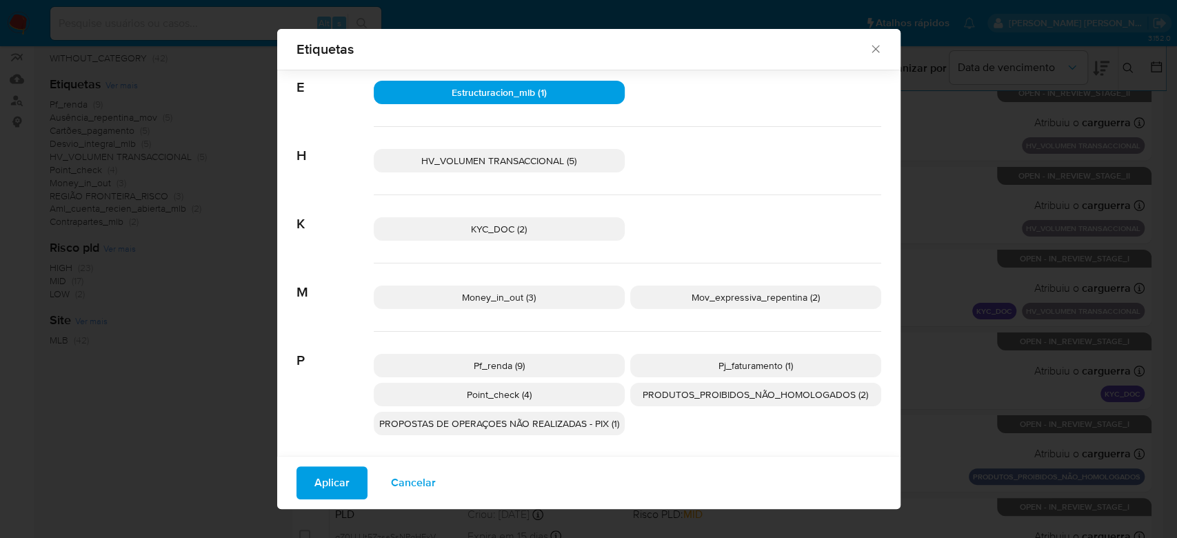
scroll to position [358, 0]
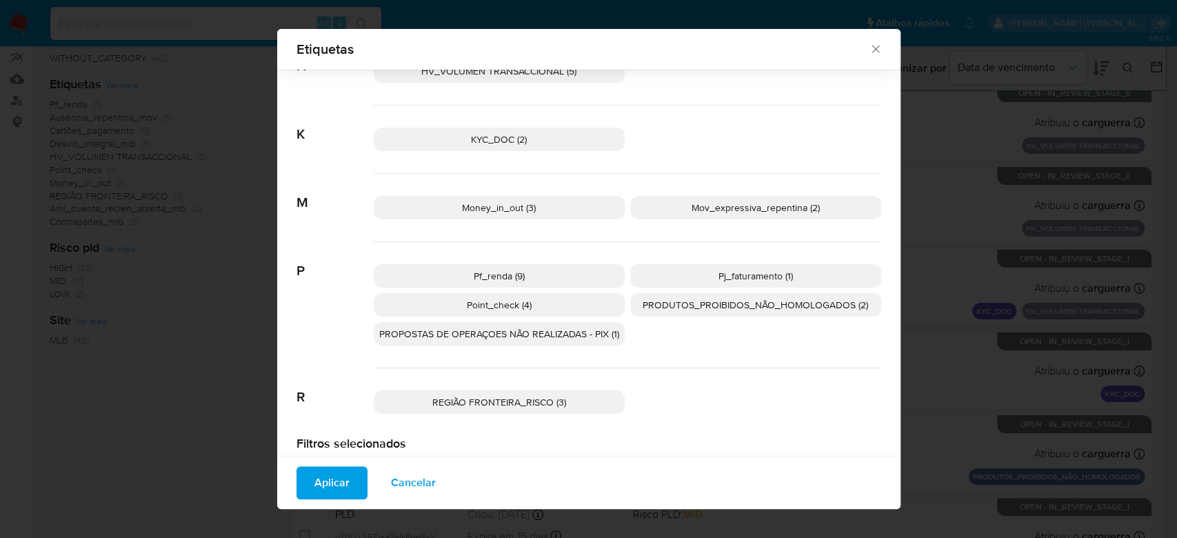
click at [526, 208] on span "Money_in_out (3)" at bounding box center [499, 208] width 74 height 14
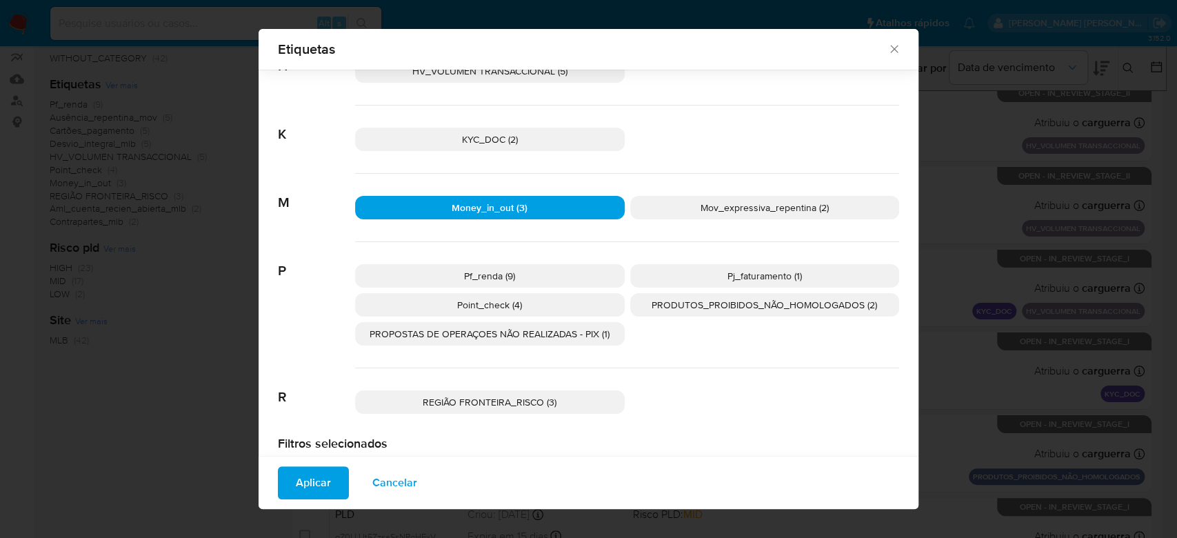
click at [722, 206] on span "Mov_expressiva_repentina (2)" at bounding box center [765, 208] width 128 height 14
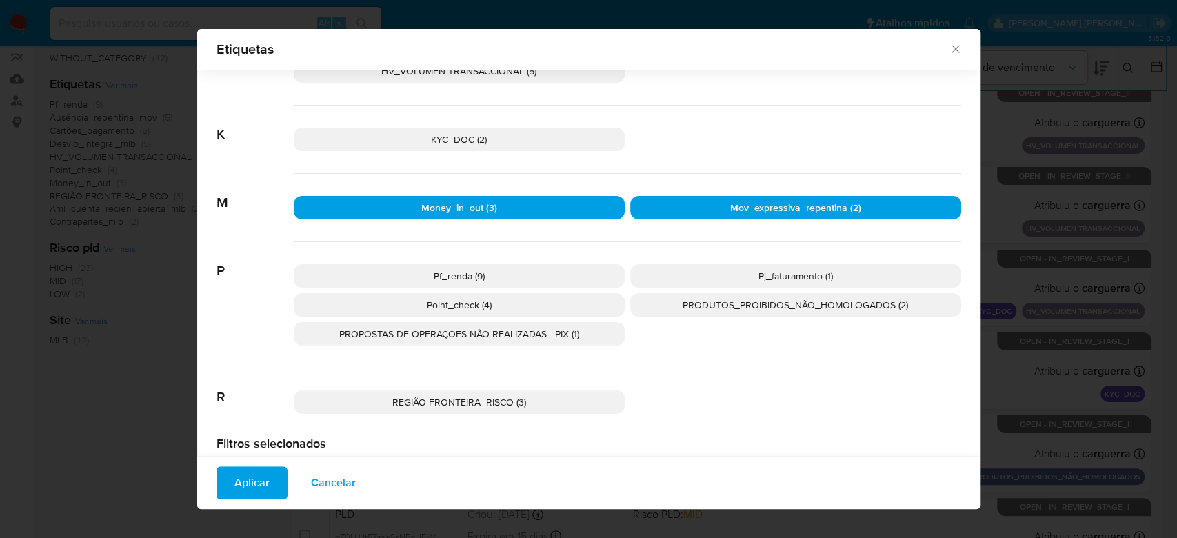
click at [505, 268] on p "Pf_renda (9)" at bounding box center [459, 275] width 331 height 23
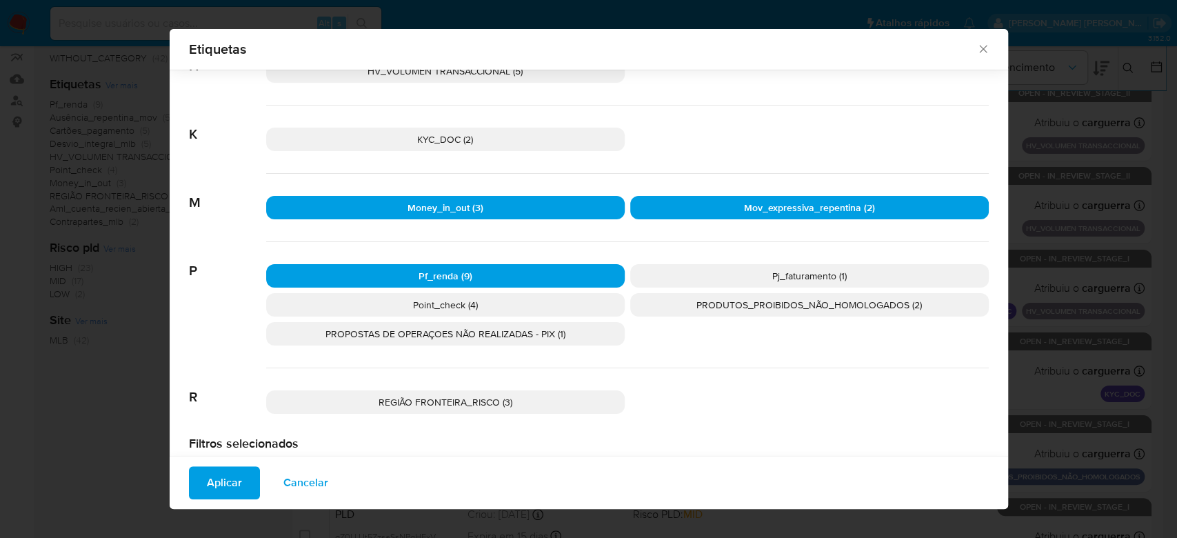
click at [497, 299] on p "Point_check (4)" at bounding box center [445, 304] width 359 height 23
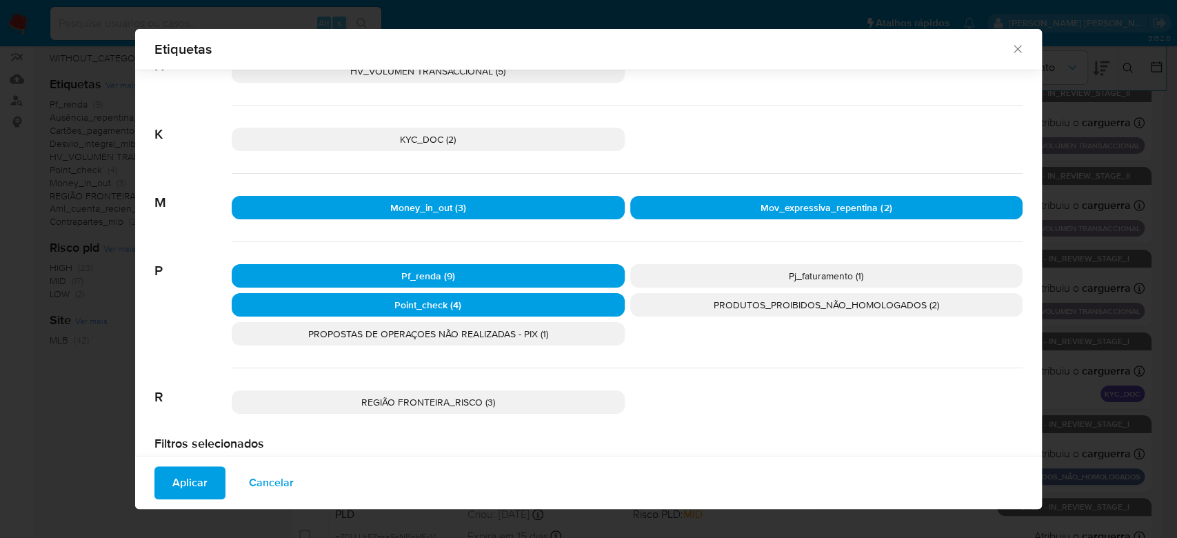
click at [789, 273] on span "Pj_faturamento (1)" at bounding box center [826, 276] width 74 height 14
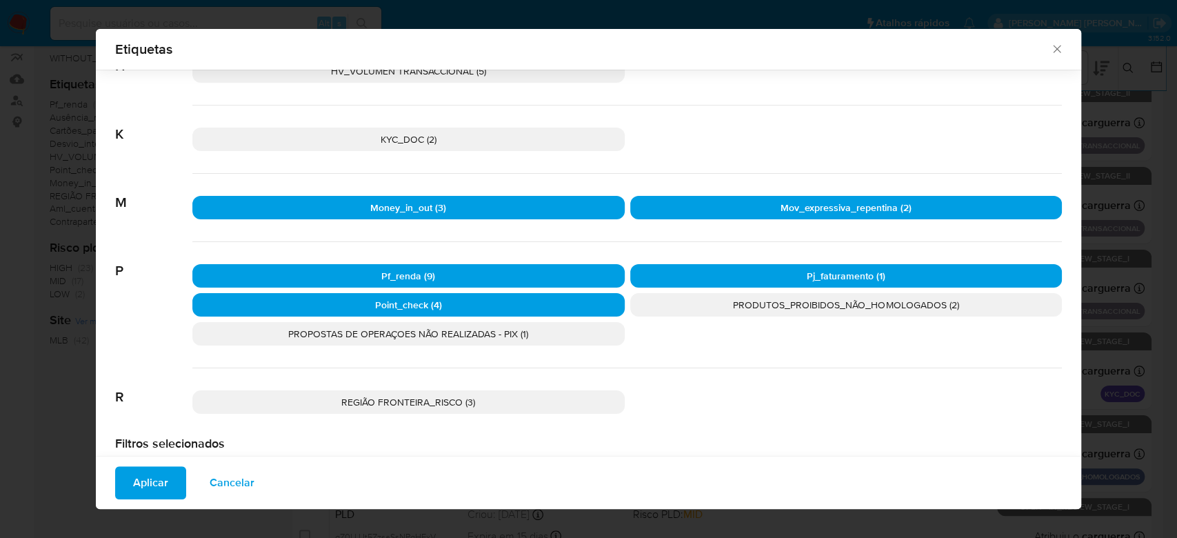
click at [149, 477] on span "Aplicar" at bounding box center [150, 483] width 35 height 30
